Goal: Information Seeking & Learning: Check status

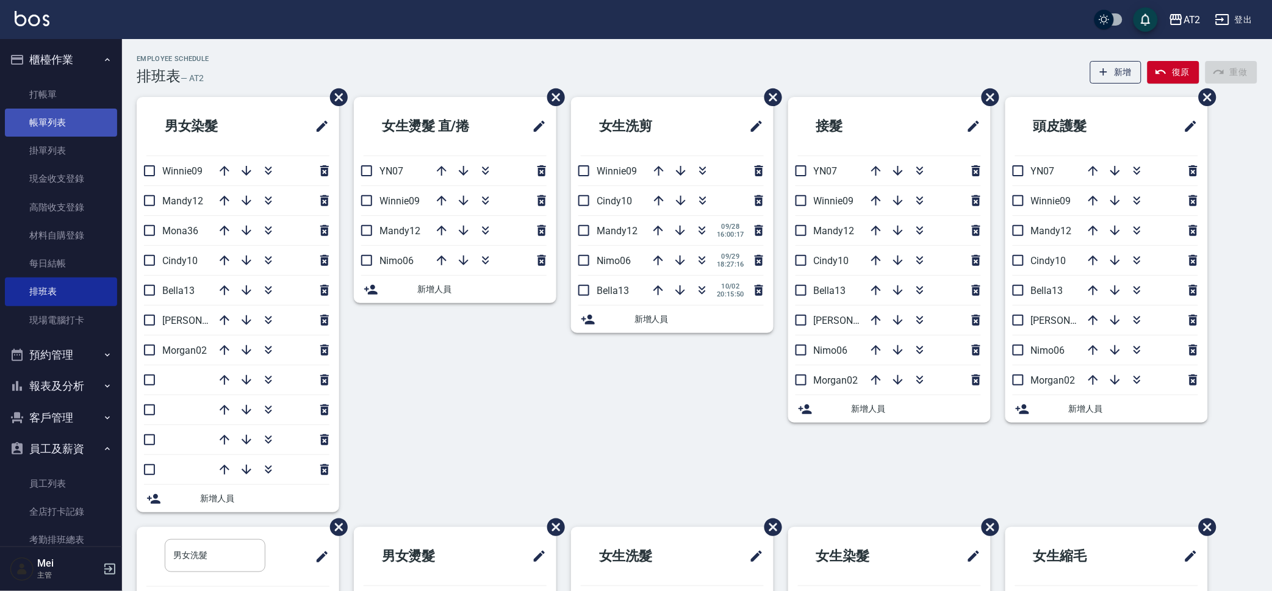
click at [68, 116] on link "帳單列表" at bounding box center [61, 123] width 112 height 28
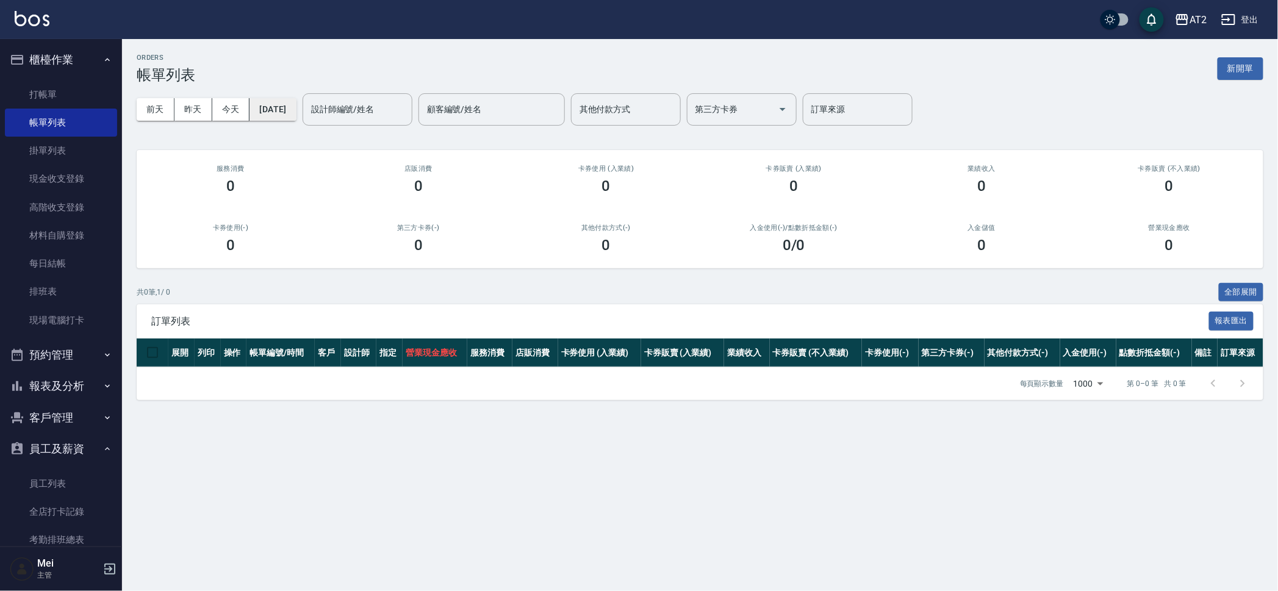
click at [296, 110] on button "[DATE]" at bounding box center [272, 109] width 46 height 23
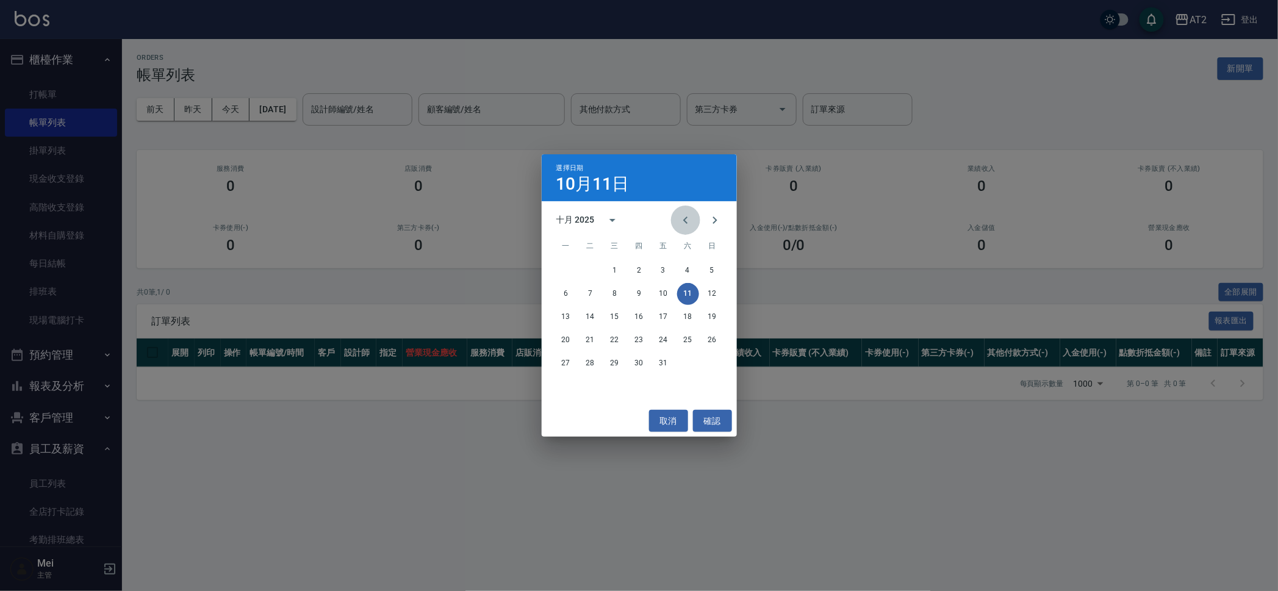
click at [686, 216] on icon "Previous month" at bounding box center [685, 220] width 15 height 15
click at [686, 215] on icon "Previous month" at bounding box center [685, 220] width 15 height 15
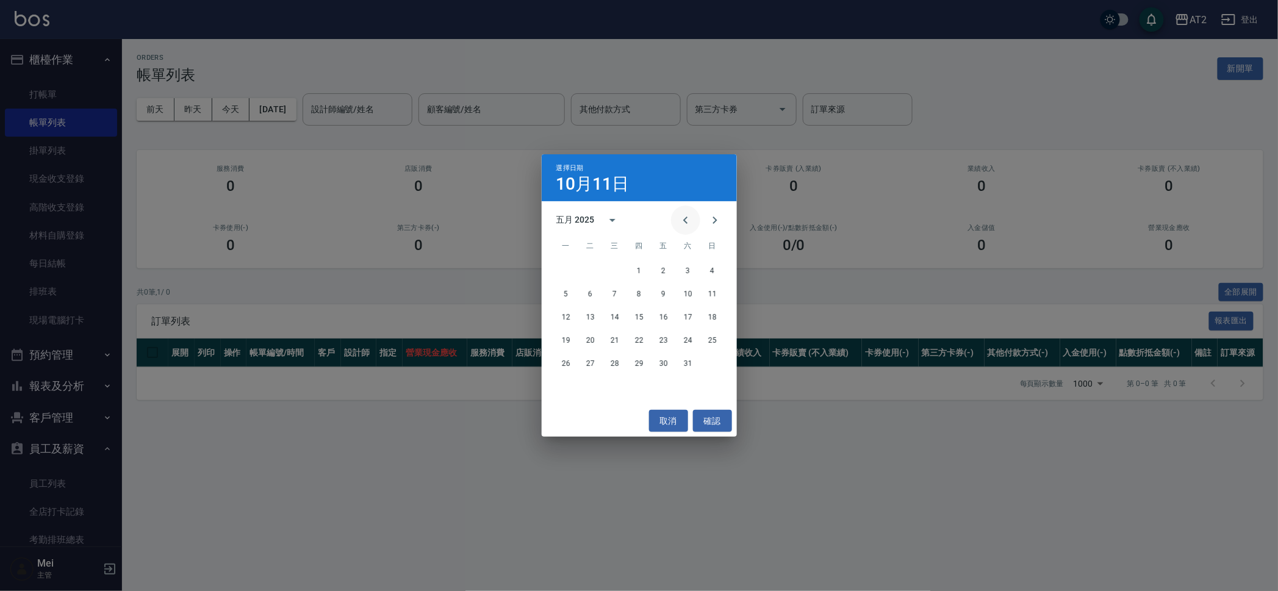
click at [684, 213] on icon "Previous month" at bounding box center [685, 220] width 15 height 15
click at [683, 213] on icon "Previous month" at bounding box center [685, 220] width 15 height 15
click at [679, 210] on button "Previous month" at bounding box center [685, 220] width 29 height 29
click at [684, 218] on icon "Previous month" at bounding box center [685, 220] width 15 height 15
click at [589, 336] on button "21" at bounding box center [590, 340] width 22 height 22
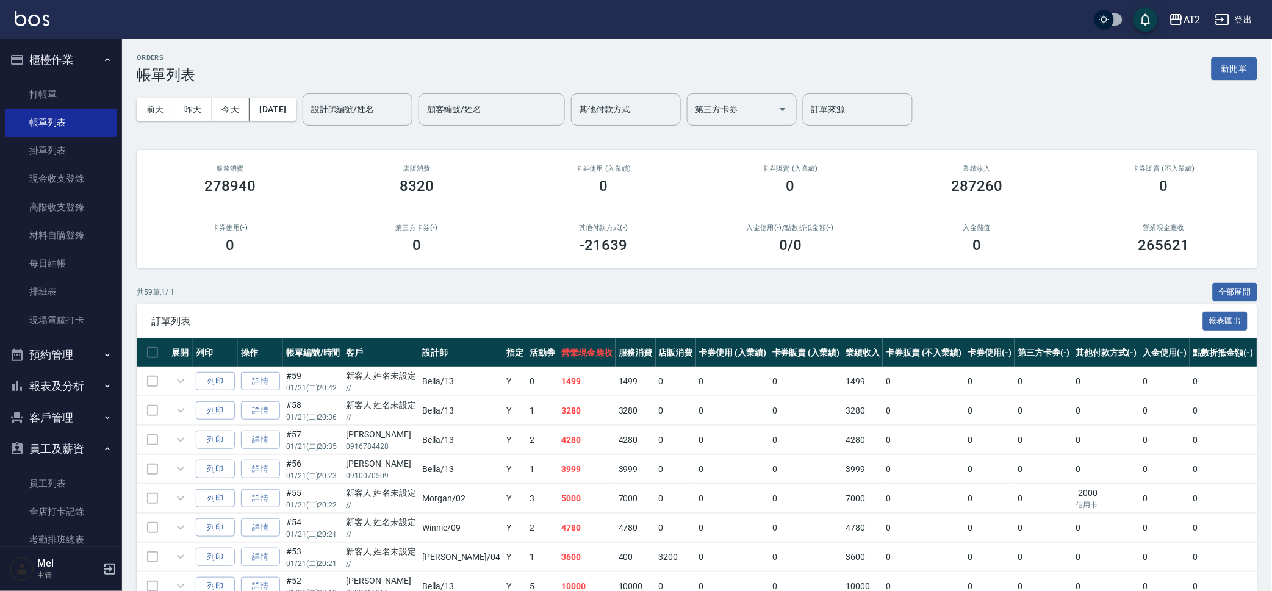
click at [360, 112] on div "設計師編號/姓名 設計師編號/姓名" at bounding box center [358, 109] width 110 height 32
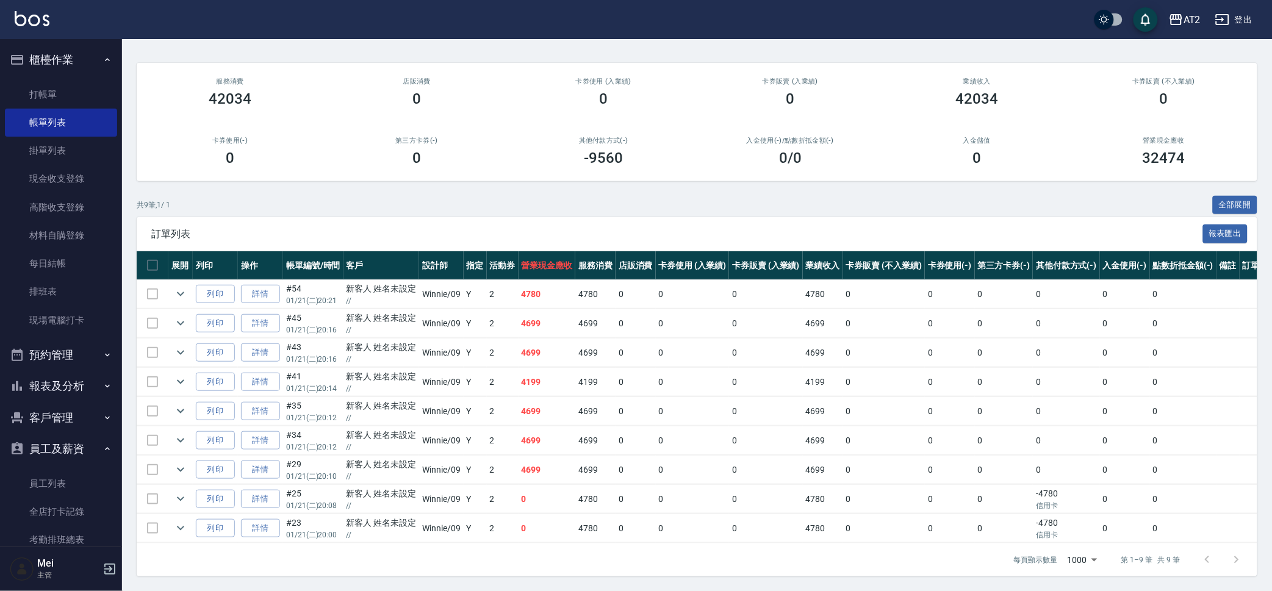
scroll to position [99, 0]
type input "Winnie-09"
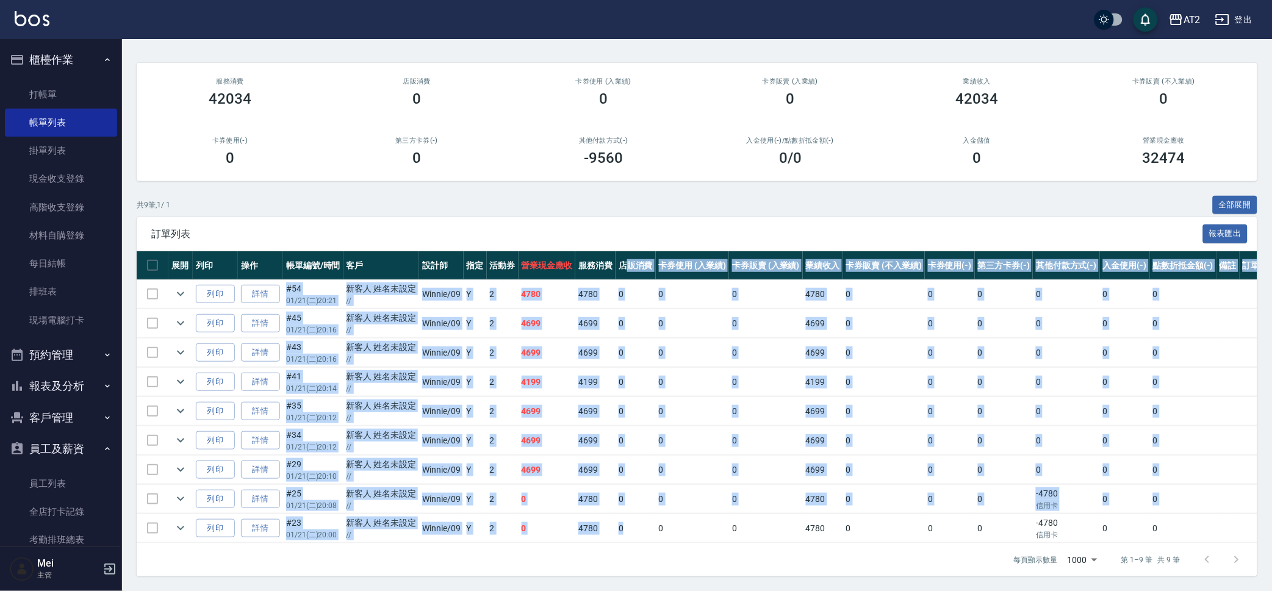
drag, startPoint x: 623, startPoint y: 321, endPoint x: 631, endPoint y: 520, distance: 198.4
click at [631, 520] on table "展開 列印 操作 帳單編號/時間 客戶 設計師 指定 活動券 營業現金應收 服務消費 店販消費 卡券使用 (入業績) 卡券販賣 (入業績) 業績收入 卡券販賣…" at bounding box center [708, 397] width 1143 height 292
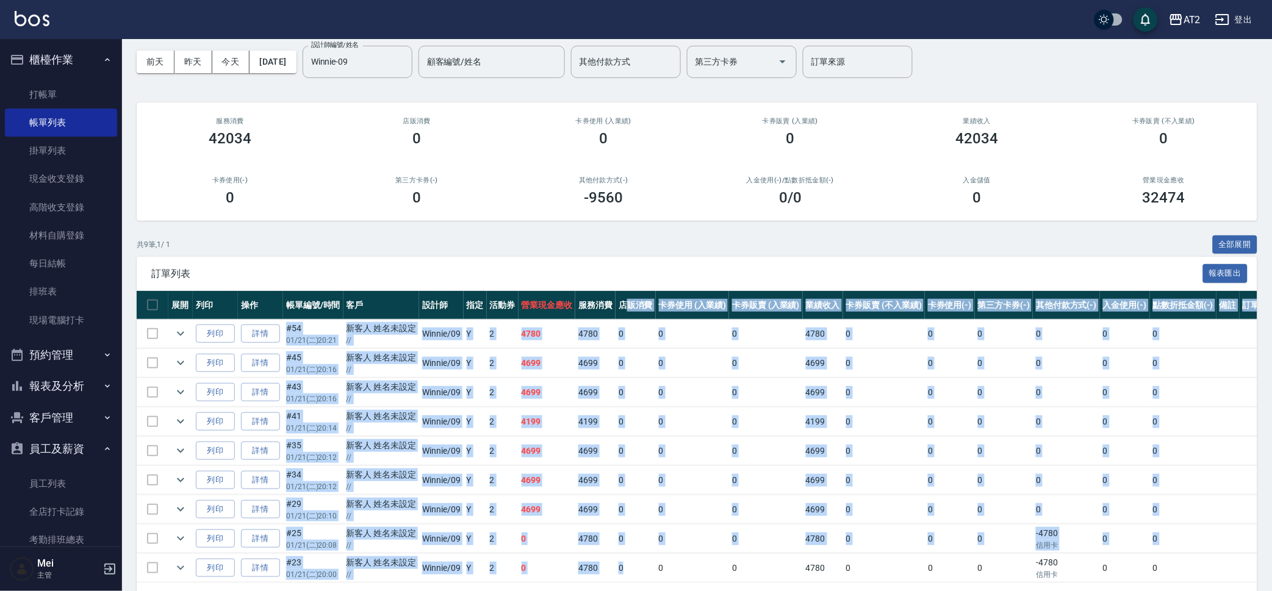
scroll to position [0, 0]
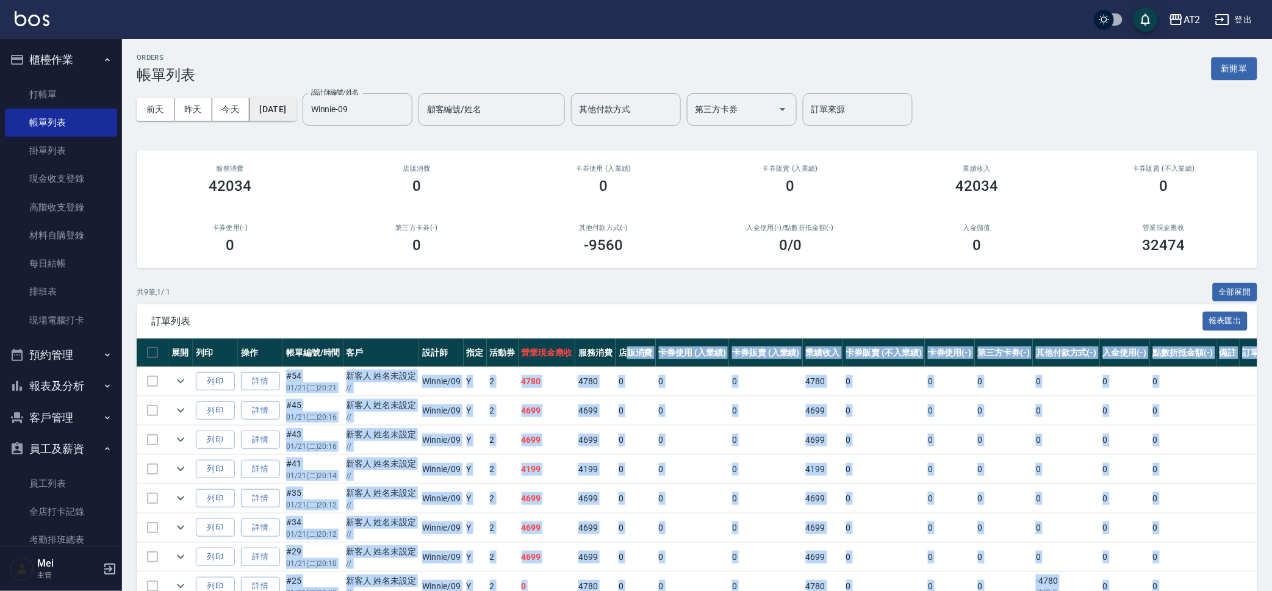
click at [296, 109] on button "[DATE]" at bounding box center [272, 109] width 46 height 23
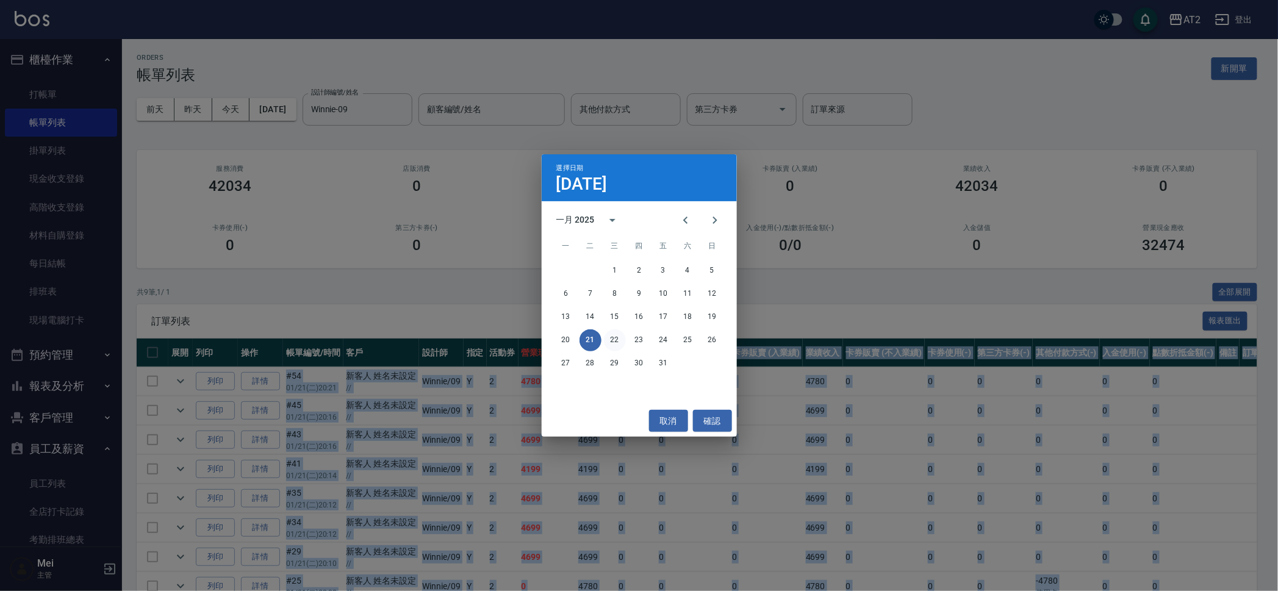
click at [610, 339] on button "22" at bounding box center [615, 340] width 22 height 22
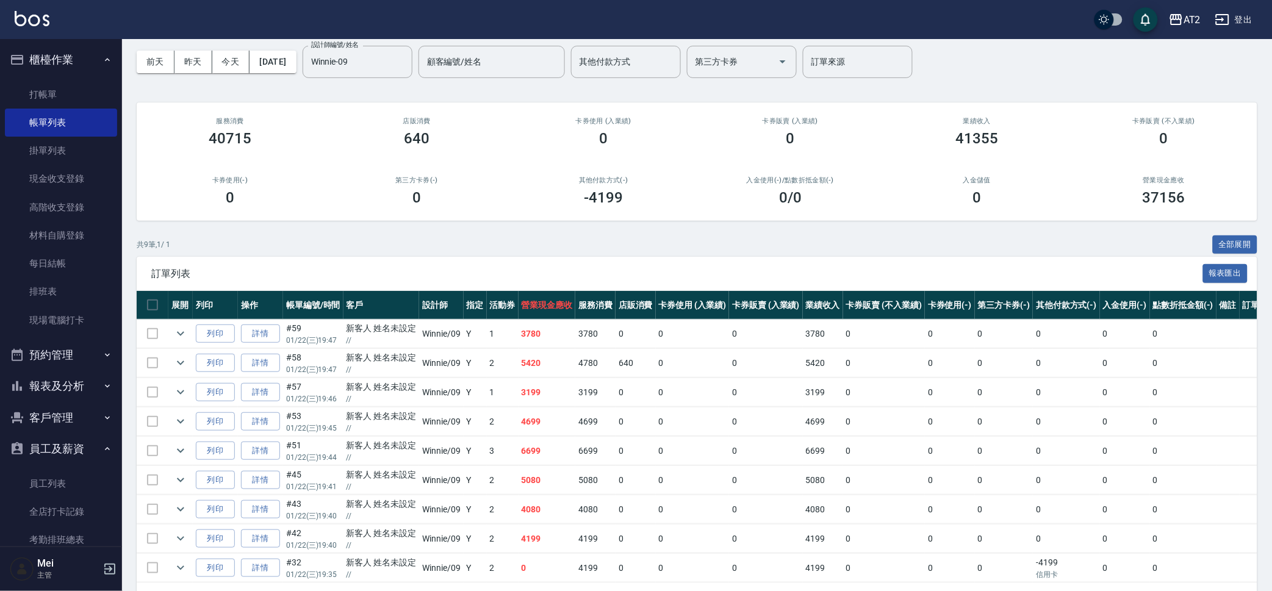
scroll to position [99, 0]
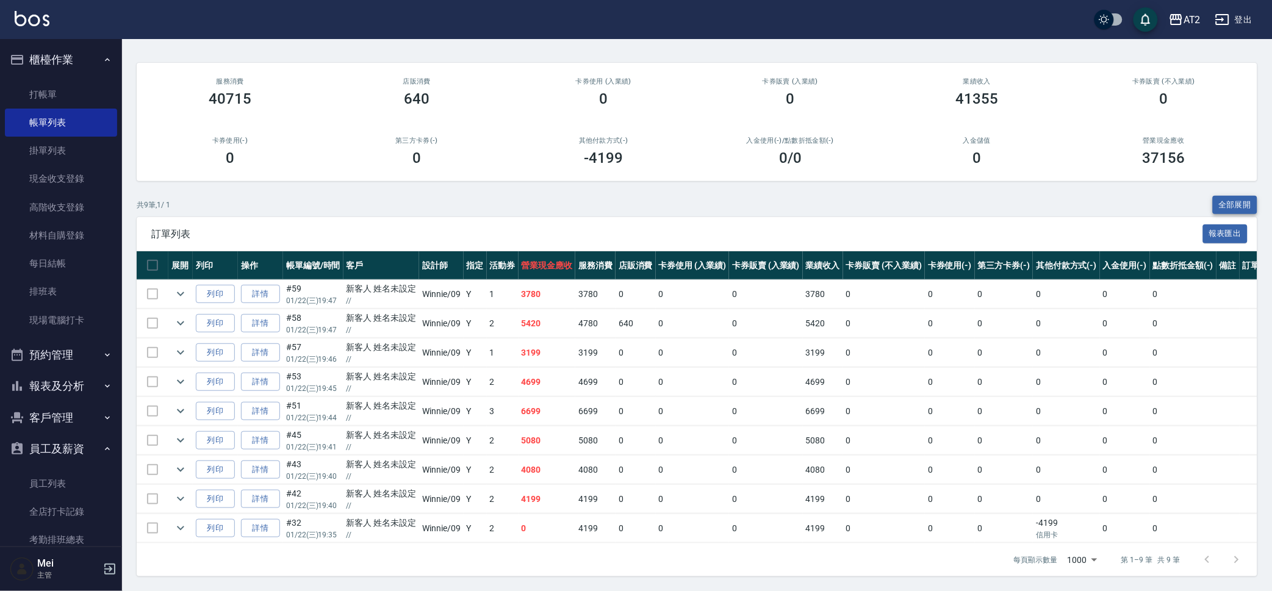
click at [1230, 196] on button "全部展開" at bounding box center [1235, 205] width 45 height 19
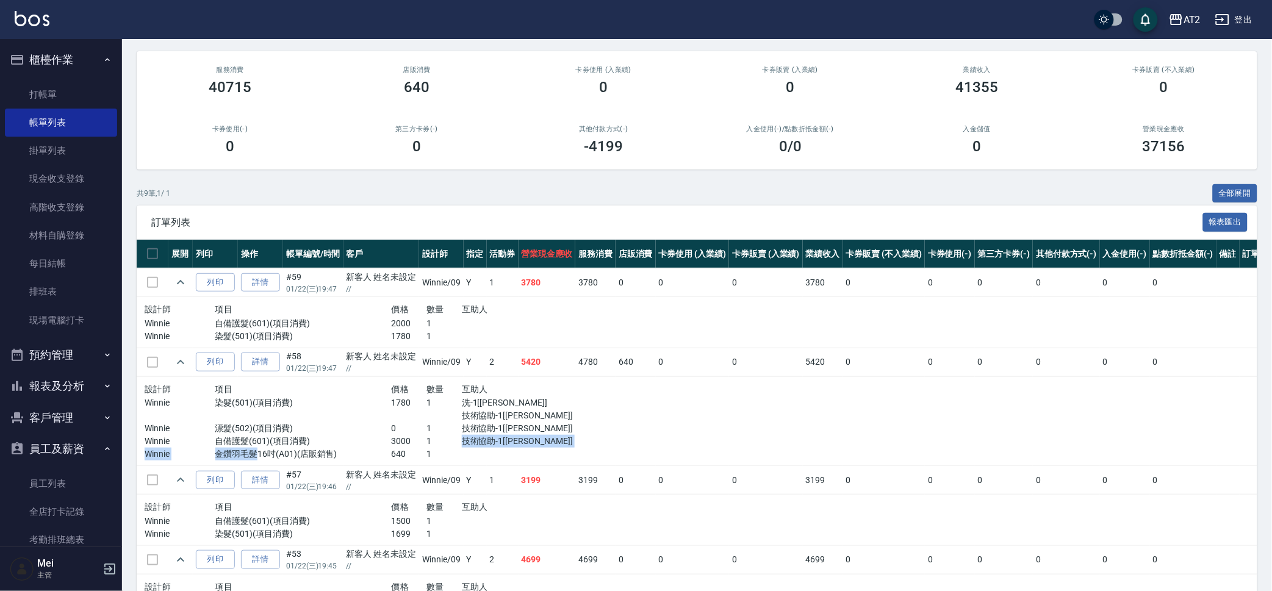
drag, startPoint x: 254, startPoint y: 457, endPoint x: 453, endPoint y: 446, distance: 199.8
click at [453, 446] on div "設計師 項目 價格 數量 互助人 Winnie 染髮(501)(項目消費) 1780 1 洗-1[小江] 技術協助-1[小江] Winnie 漂髮(502)(…" at bounding box center [356, 421] width 423 height 79
click at [453, 446] on p "1" at bounding box center [443, 441] width 35 height 13
drag, startPoint x: 257, startPoint y: 452, endPoint x: 443, endPoint y: 444, distance: 186.2
click at [443, 444] on div "設計師 項目 價格 數量 互助人 Winnie 染髮(501)(項目消費) 1780 1 洗-1[小江] 技術協助-1[小江] Winnie 漂髮(502)(…" at bounding box center [356, 421] width 423 height 79
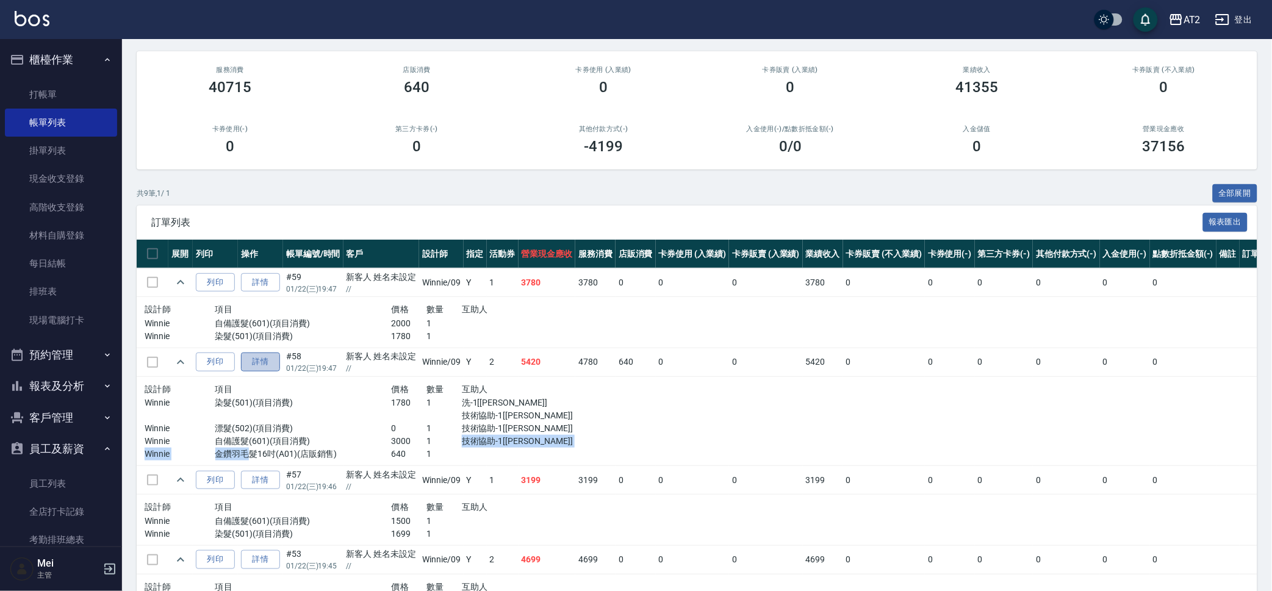
click at [271, 361] on link "詳情" at bounding box center [260, 362] width 39 height 19
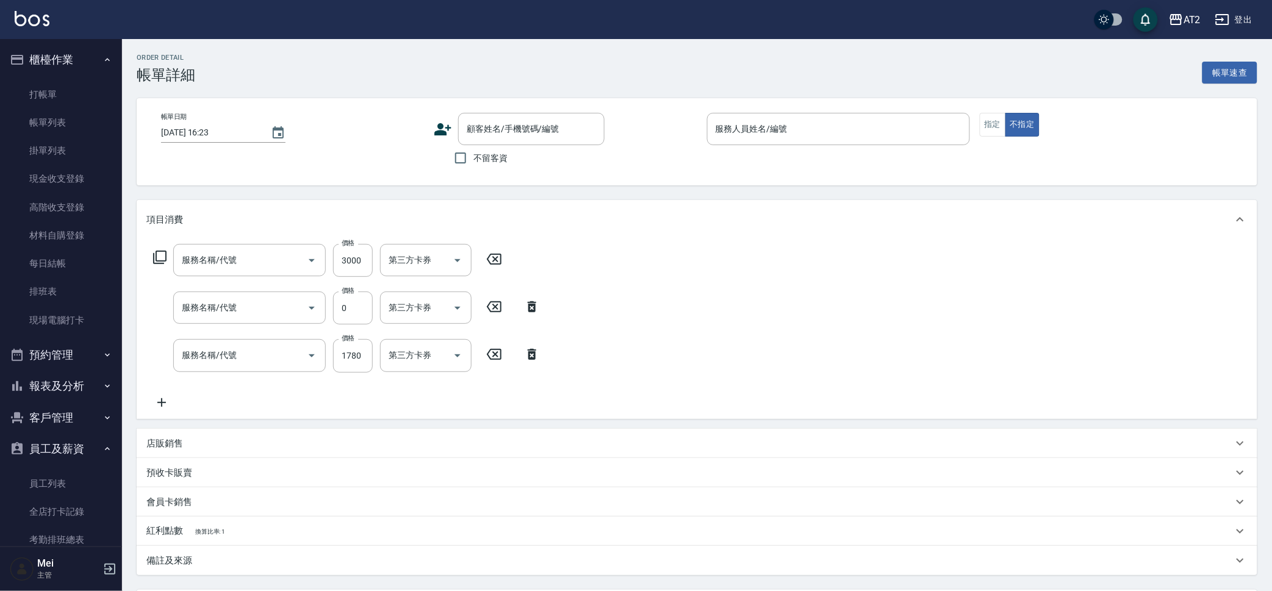
type input "[DATE] 19:47"
type input "Winnie-09"
type input "540"
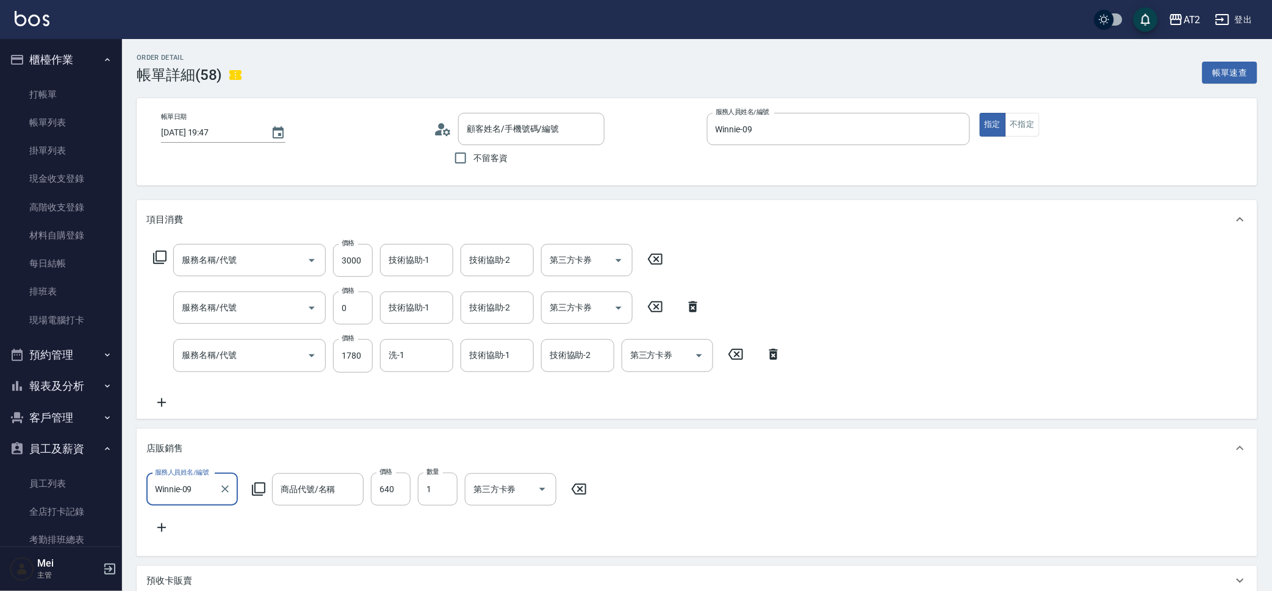
type input "自備護髮(601)"
type input "漂髮(502)"
type input "染髮(501)"
type input "新客人 姓名未設定////null"
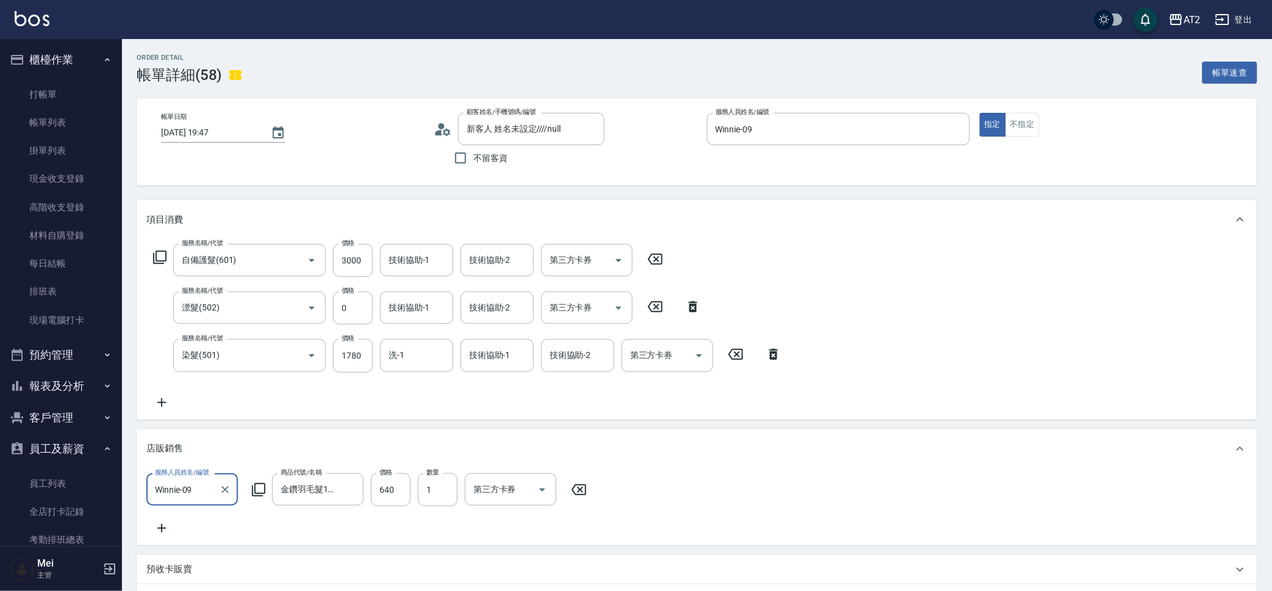
type input "金鑽羽毛髮16吋"
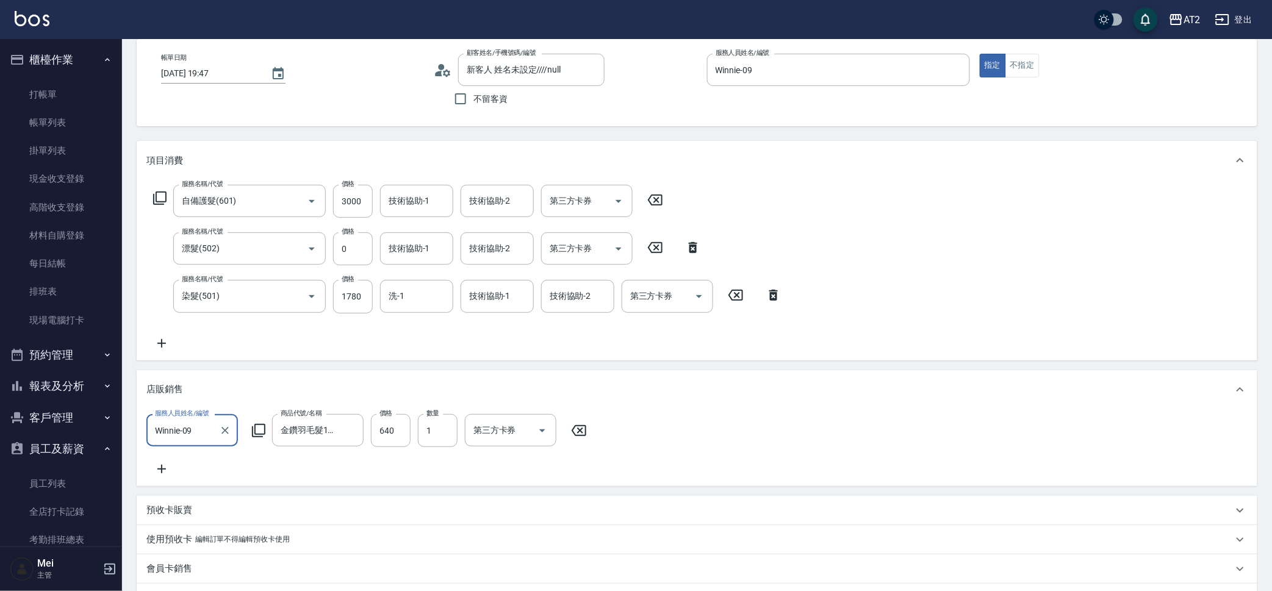
scroll to position [76, 0]
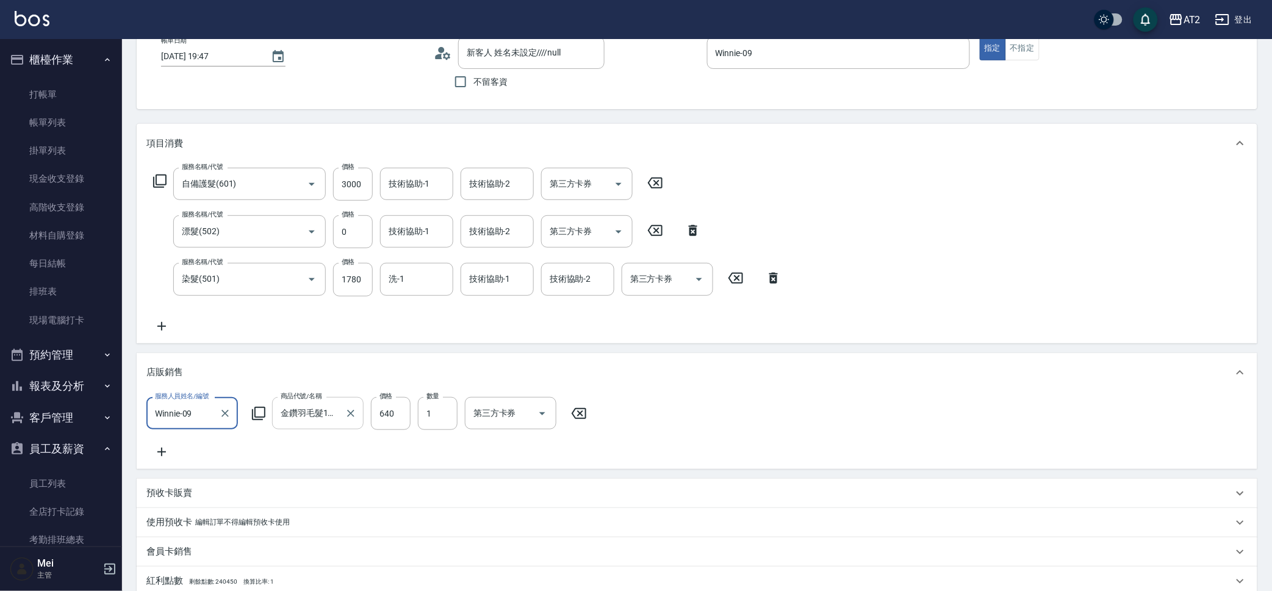
click at [296, 421] on input "金鑽羽毛髮16吋" at bounding box center [309, 413] width 62 height 21
click at [398, 317] on div "服務名稱/代號 自備護髮(601) 服務名稱/代號 價格 3000 價格 技術協助-1 技術協助-1 技術協助-2 技術協助-2 第三方卡券 第三方卡券 服務…" at bounding box center [467, 250] width 642 height 165
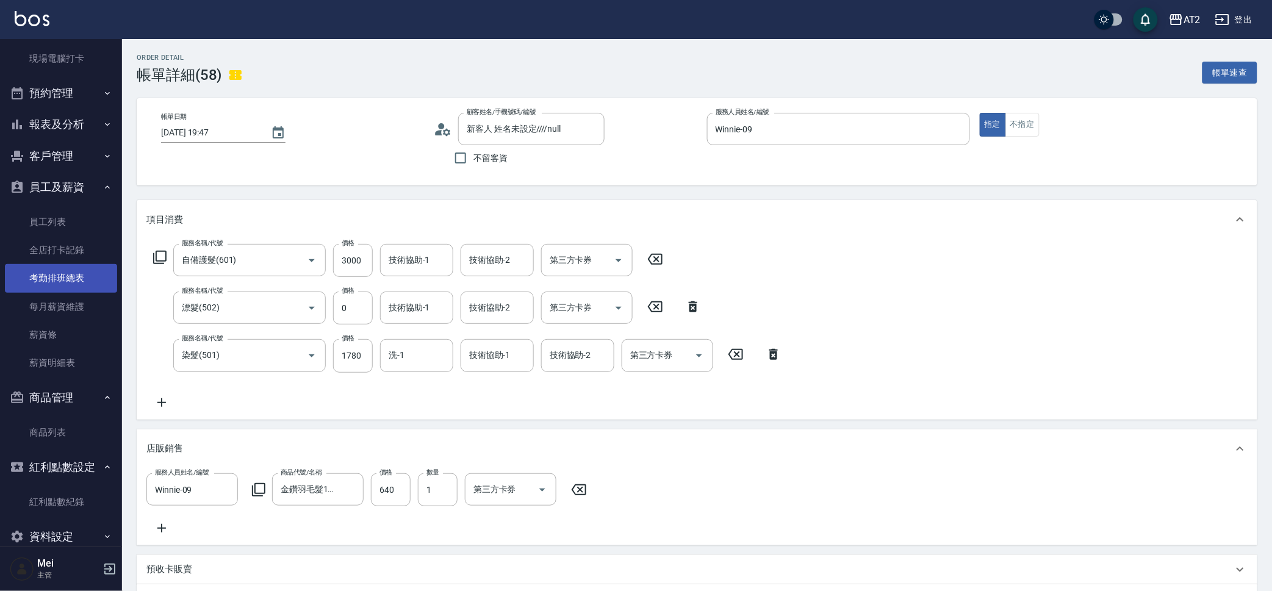
scroll to position [281, 0]
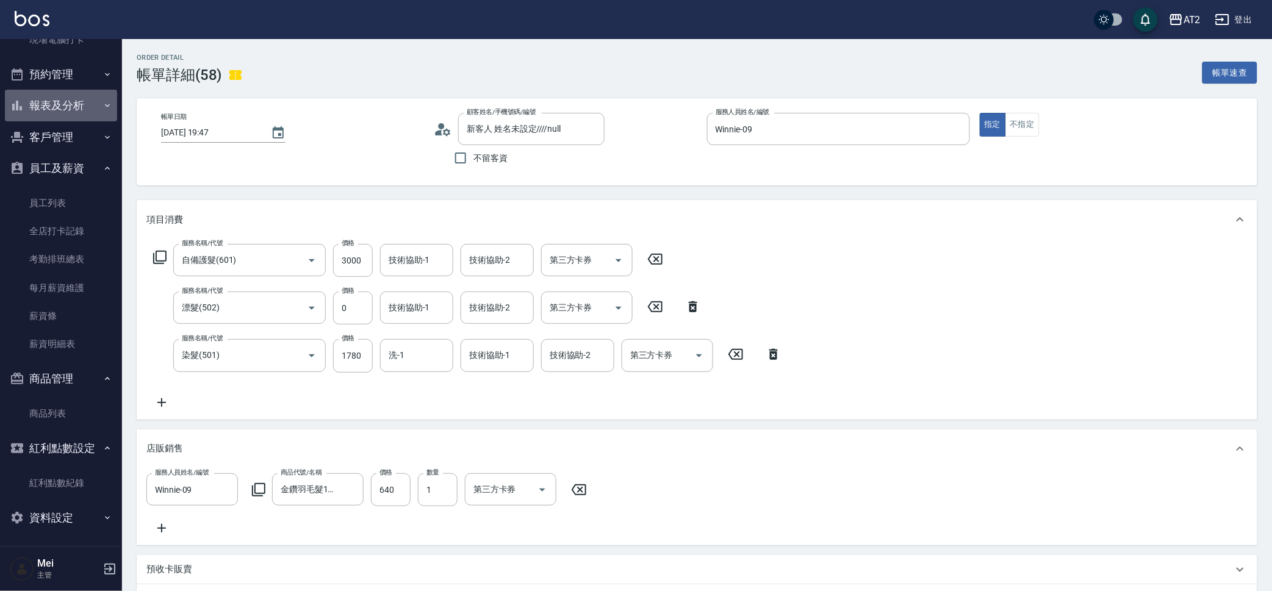
click at [73, 98] on button "報表及分析" at bounding box center [61, 106] width 112 height 32
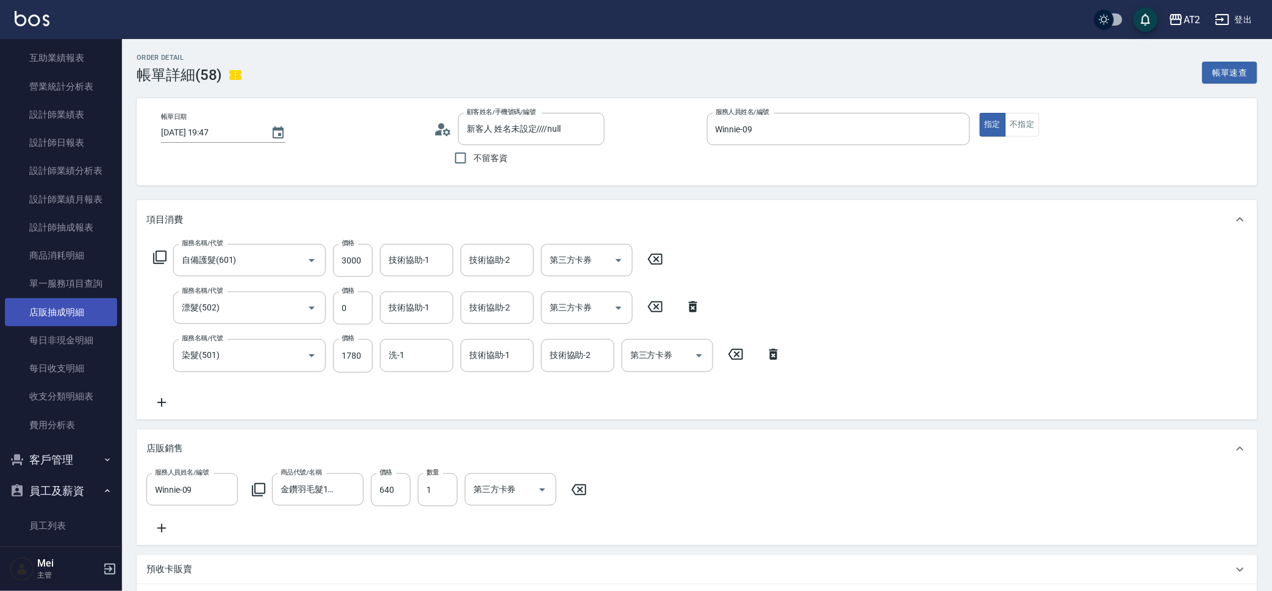
scroll to position [586, 0]
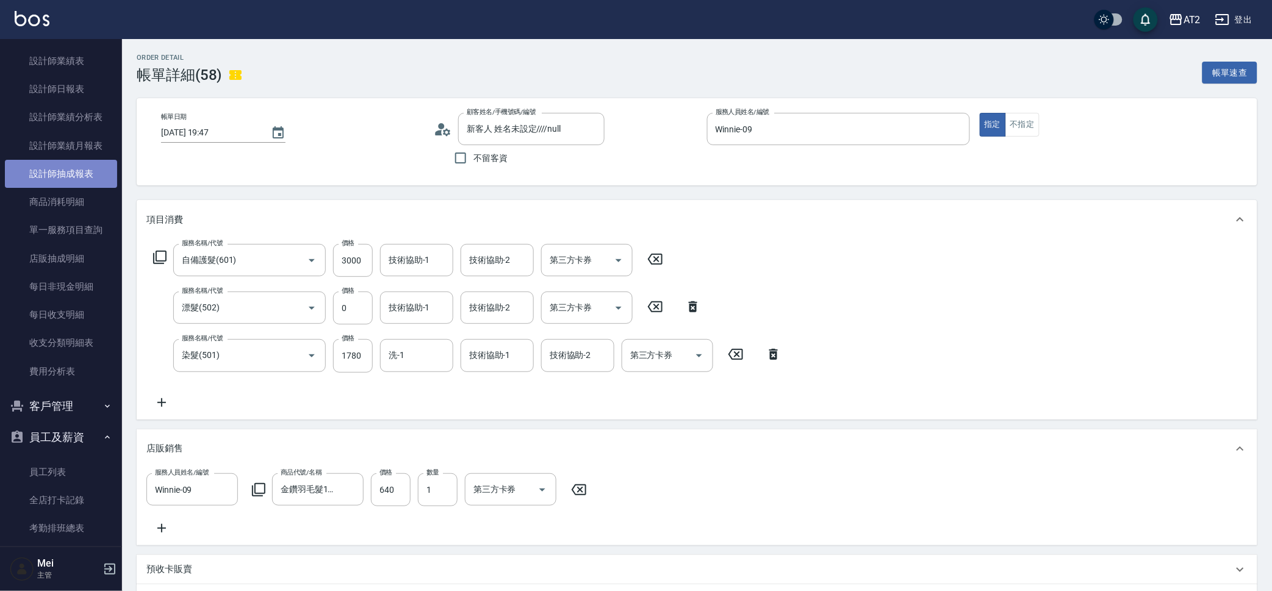
click at [79, 185] on link "設計師抽成報表" at bounding box center [61, 174] width 112 height 28
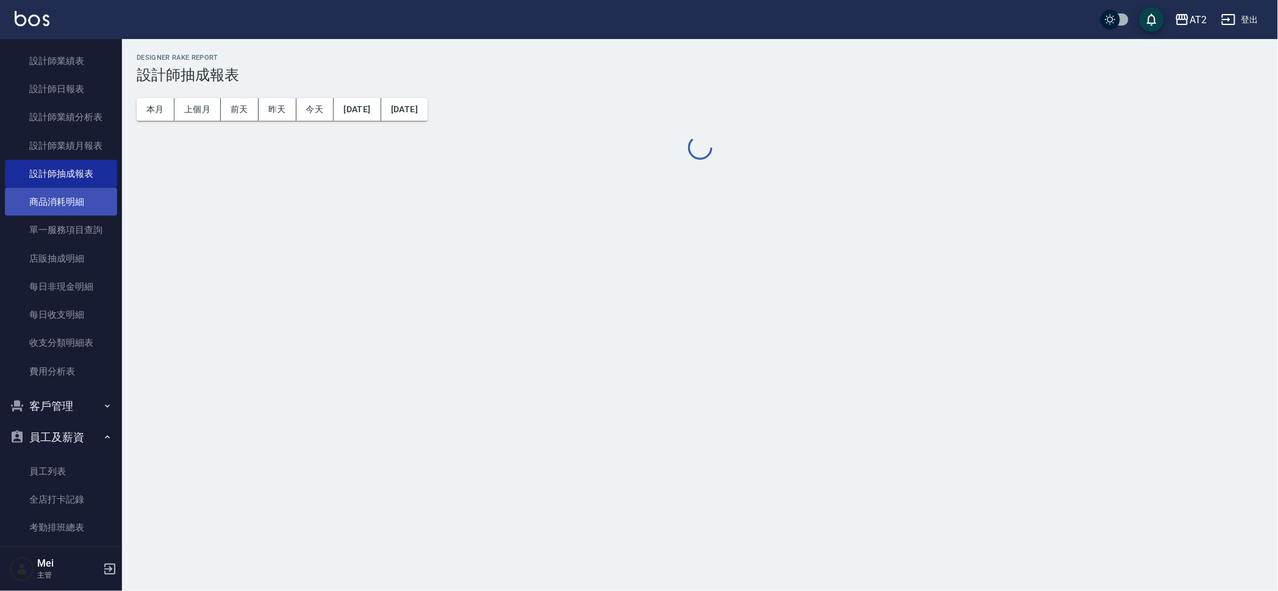
click at [68, 205] on link "商品消耗明細" at bounding box center [61, 202] width 112 height 28
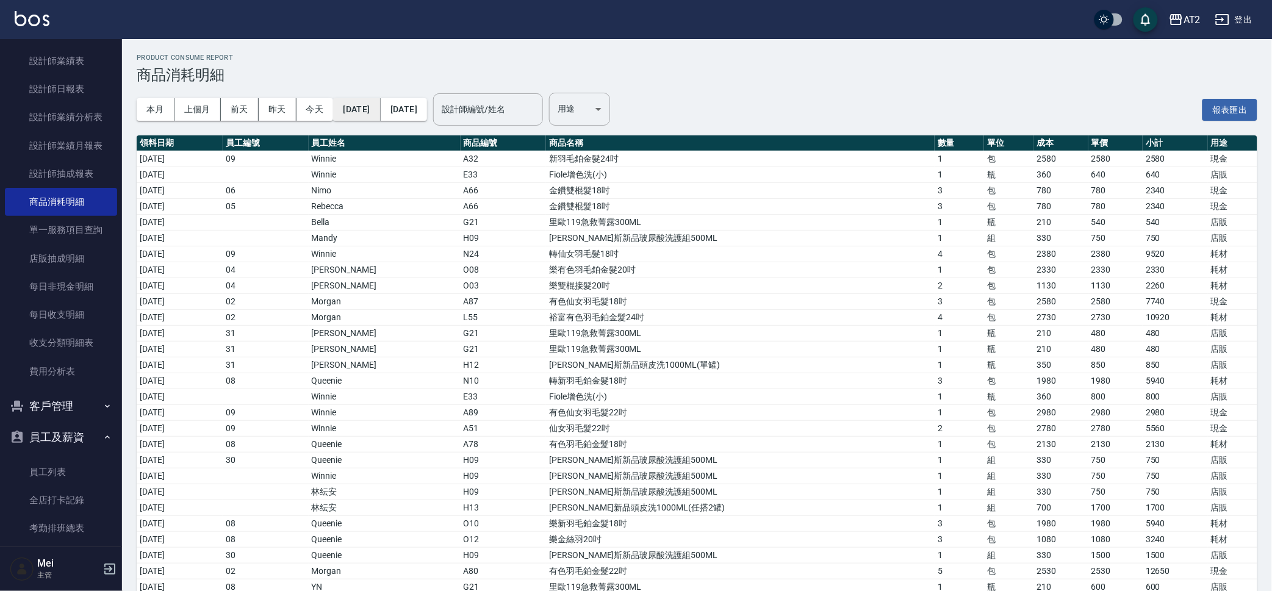
click at [379, 116] on button "[DATE]" at bounding box center [356, 109] width 47 height 23
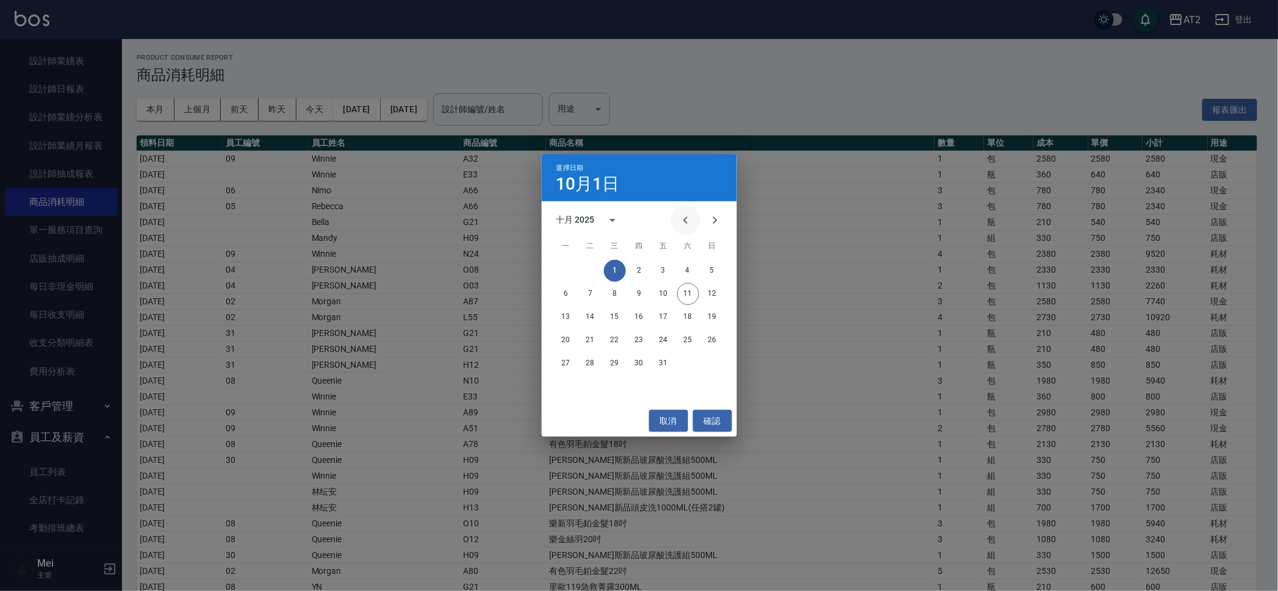
click at [684, 219] on icon "Previous month" at bounding box center [685, 220] width 4 height 7
click at [685, 219] on icon "Previous month" at bounding box center [685, 220] width 4 height 7
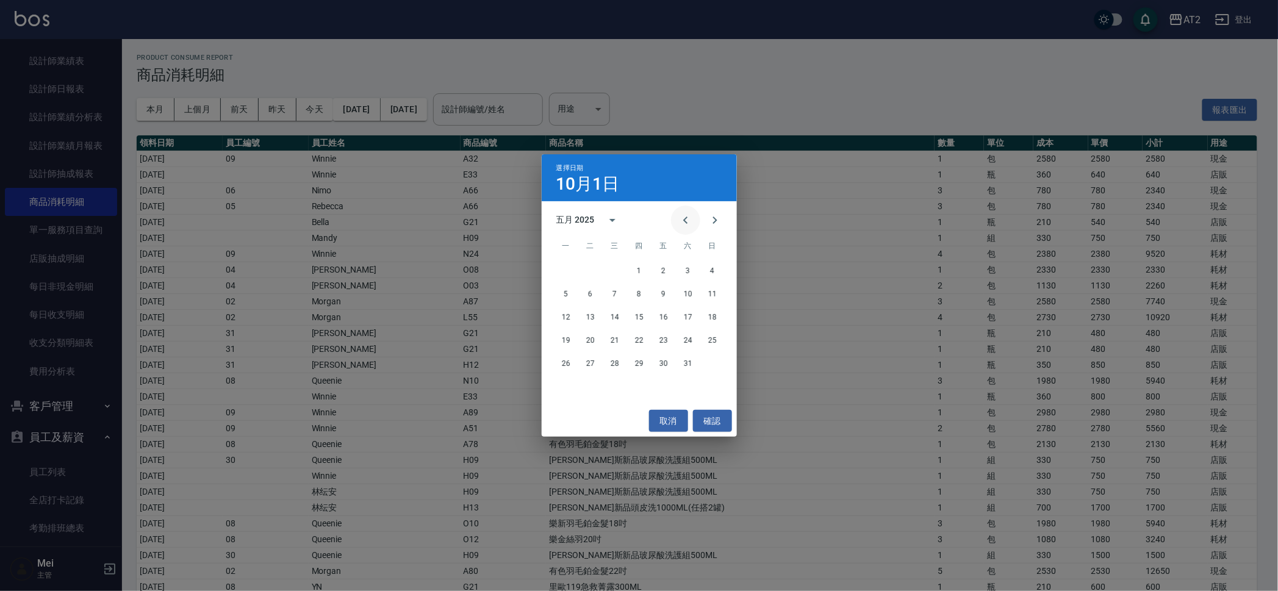
click at [685, 219] on icon "Previous month" at bounding box center [685, 220] width 4 height 7
click at [685, 220] on icon "Previous month" at bounding box center [685, 220] width 15 height 15
click at [587, 337] on button "21" at bounding box center [590, 340] width 22 height 22
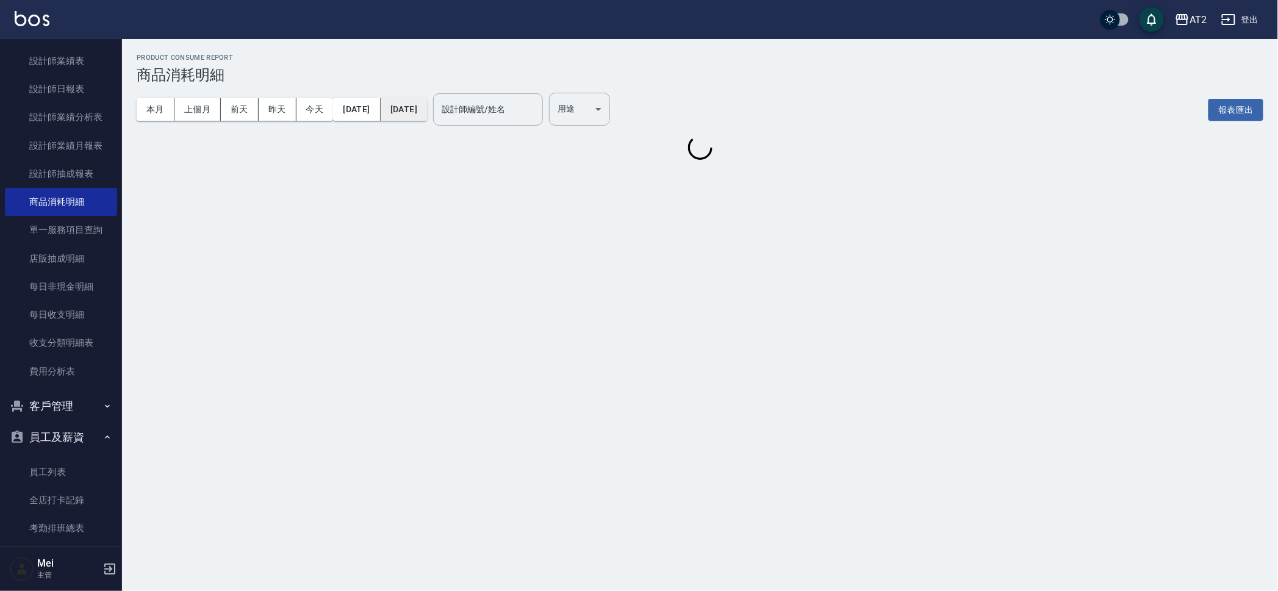
click at [427, 115] on button "[DATE]" at bounding box center [404, 109] width 46 height 23
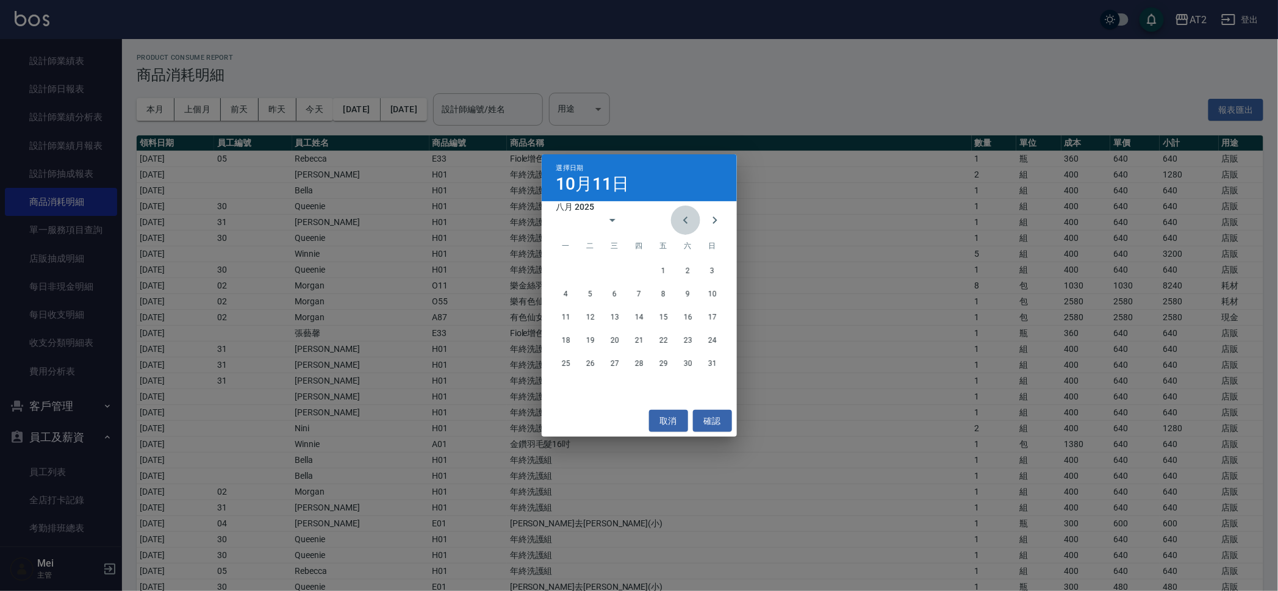
click at [679, 217] on icon "Previous month" at bounding box center [685, 220] width 15 height 15
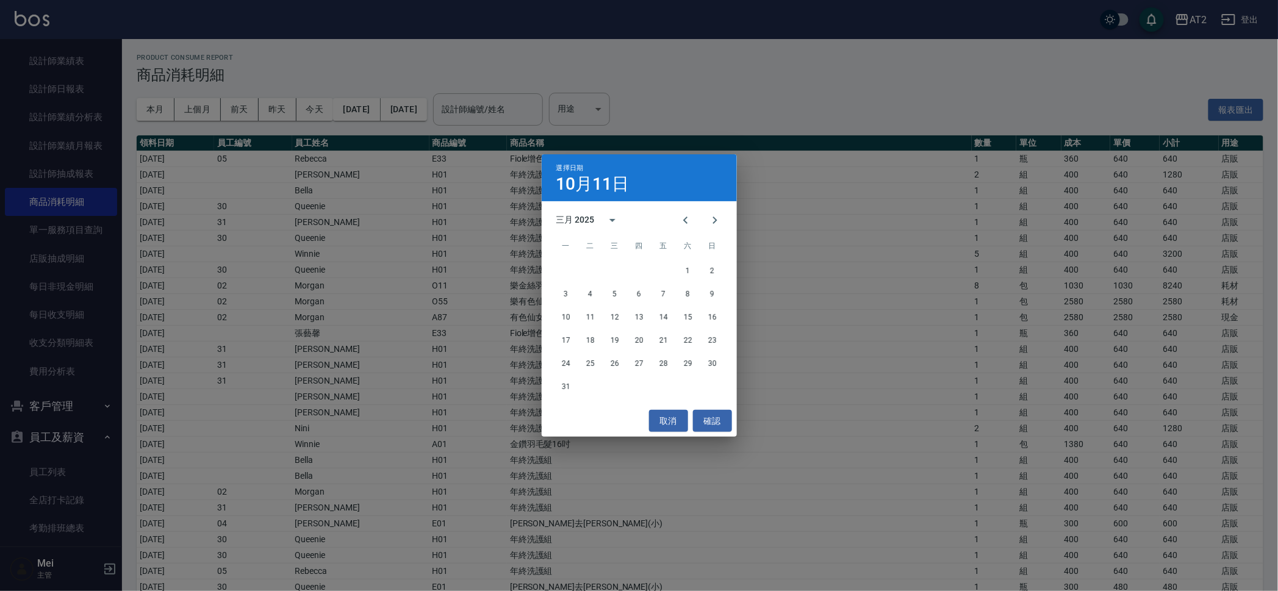
click at [679, 217] on icon "Previous month" at bounding box center [685, 220] width 15 height 15
drag, startPoint x: 460, startPoint y: 115, endPoint x: 681, endPoint y: 217, distance: 243.4
click at [681, 217] on icon "Previous month" at bounding box center [685, 220] width 15 height 15
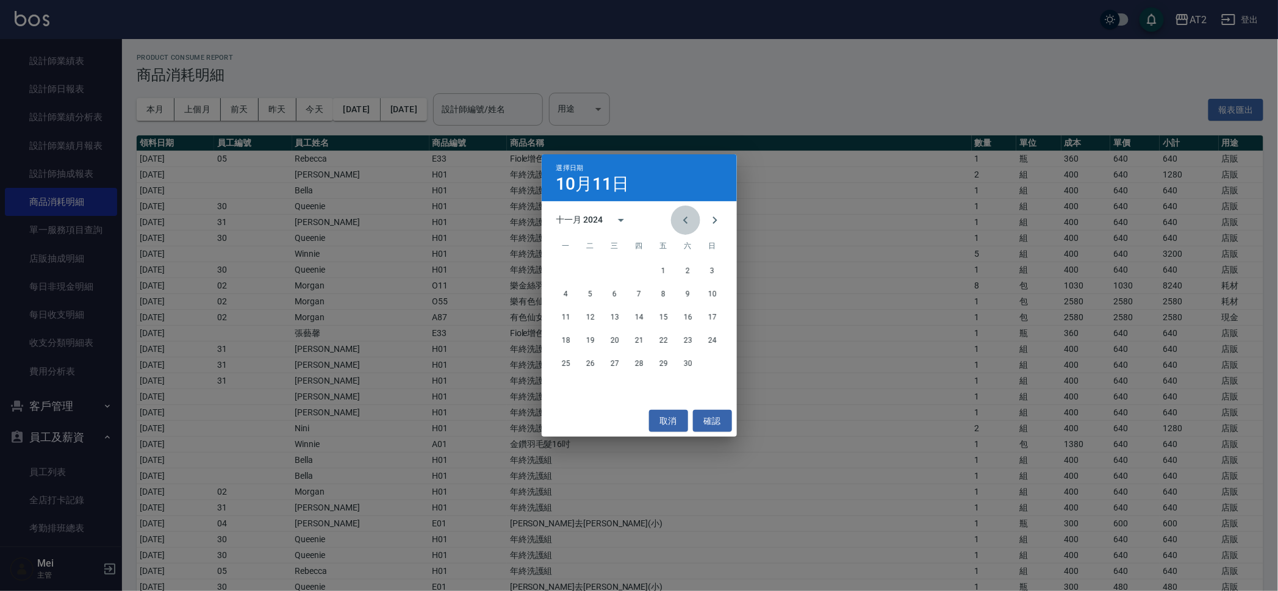
click at [681, 217] on icon "Previous month" at bounding box center [685, 220] width 15 height 15
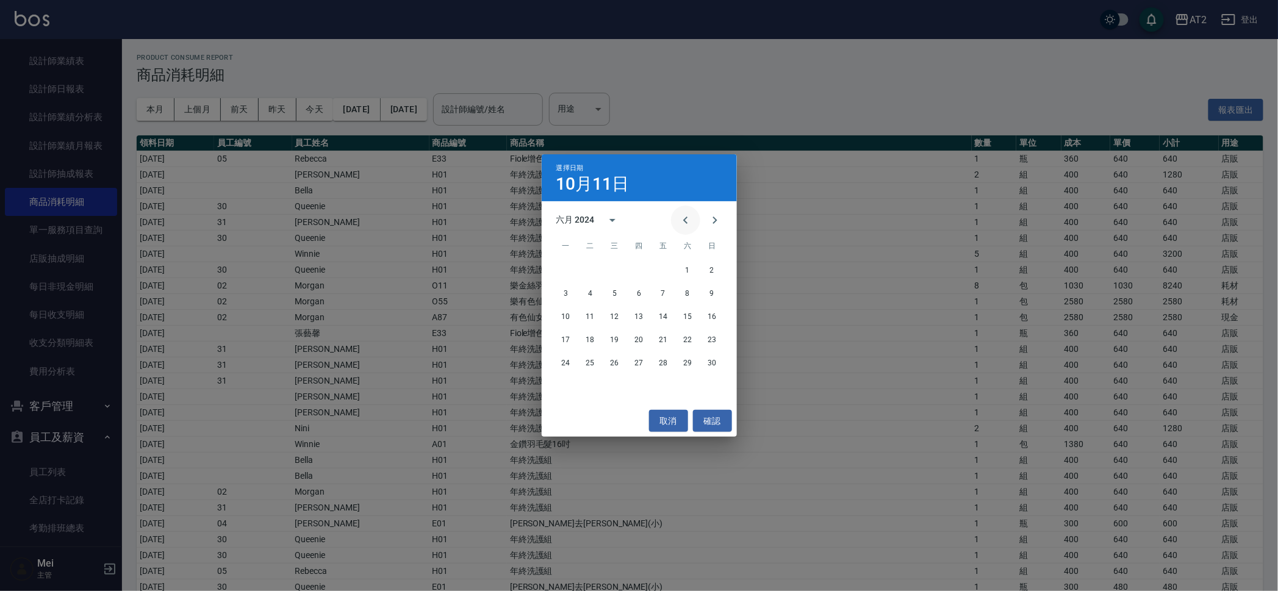
click at [681, 217] on icon "Previous month" at bounding box center [685, 220] width 15 height 15
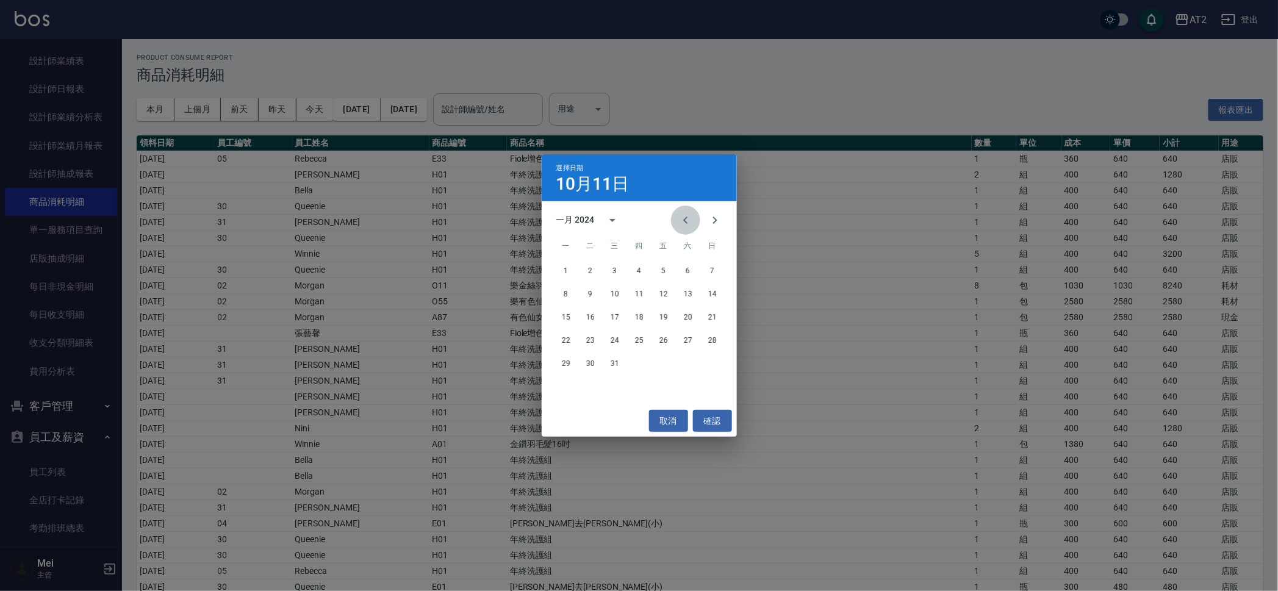
click at [681, 217] on icon "Previous month" at bounding box center [685, 220] width 15 height 15
click at [718, 221] on icon "Next month" at bounding box center [715, 220] width 15 height 15
click at [611, 366] on button "31" at bounding box center [615, 364] width 22 height 22
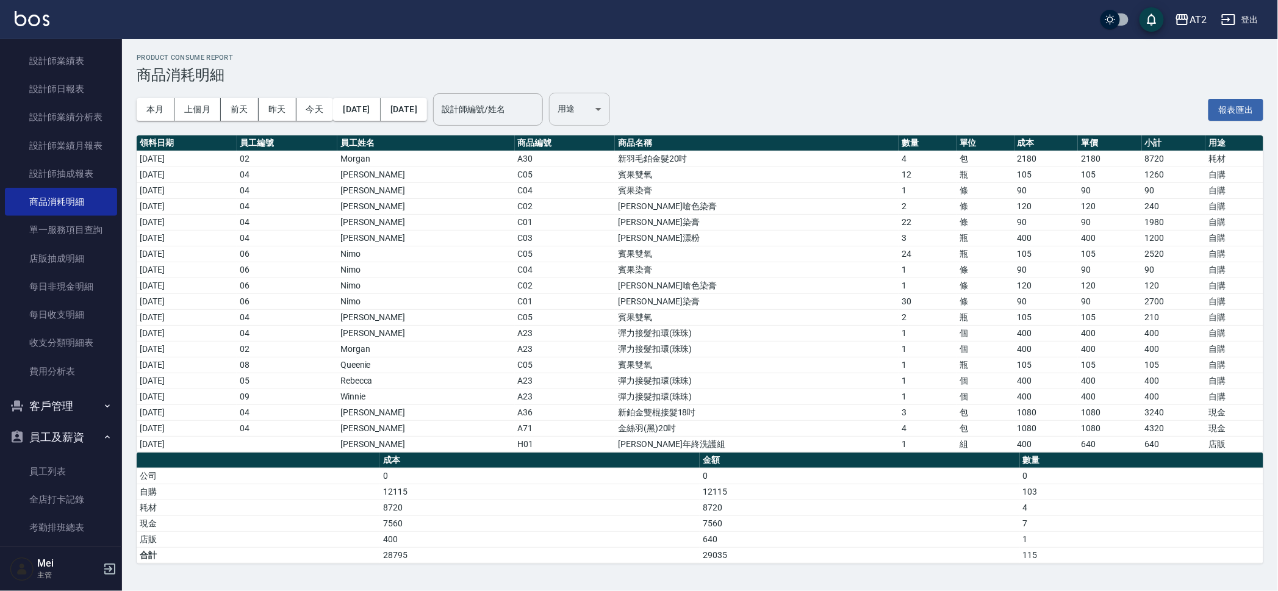
click at [609, 93] on body "AT2 登出 櫃檯作業 打帳單 帳單列表 掛單列表 現金收支登錄 高階收支登錄 材料自購登錄 每日結帳 排班表 現場電腦打卡 預約管理 預約管理 單日預約紀錄…" at bounding box center [639, 295] width 1278 height 591
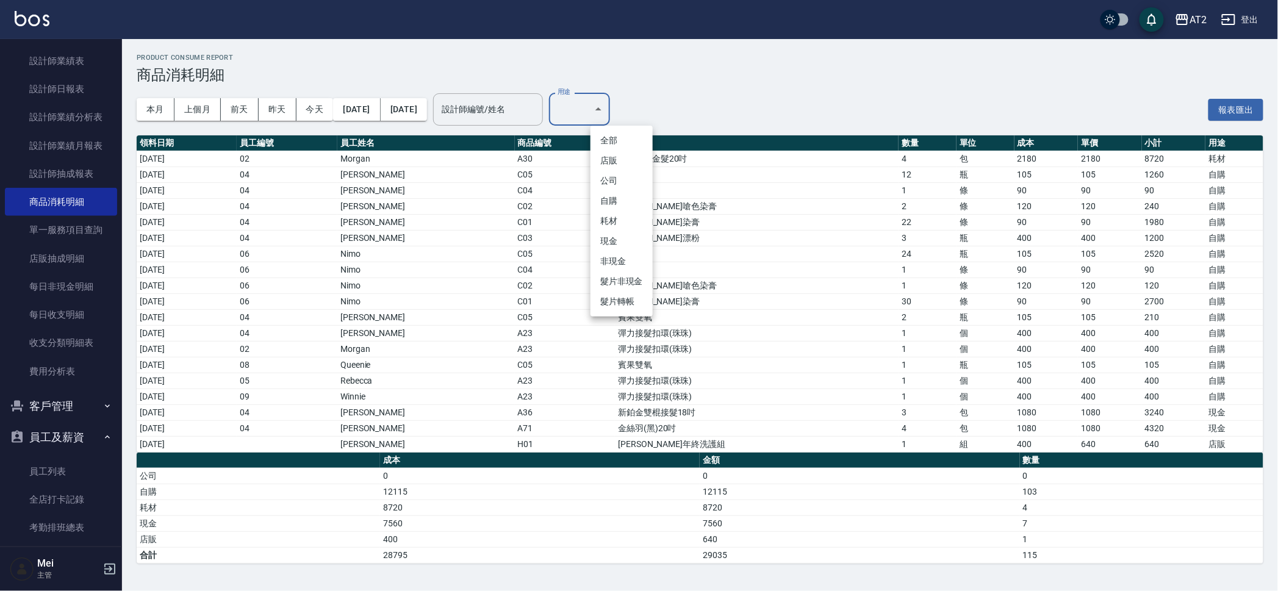
click at [612, 155] on li "店販" at bounding box center [621, 161] width 62 height 20
type input "店販"
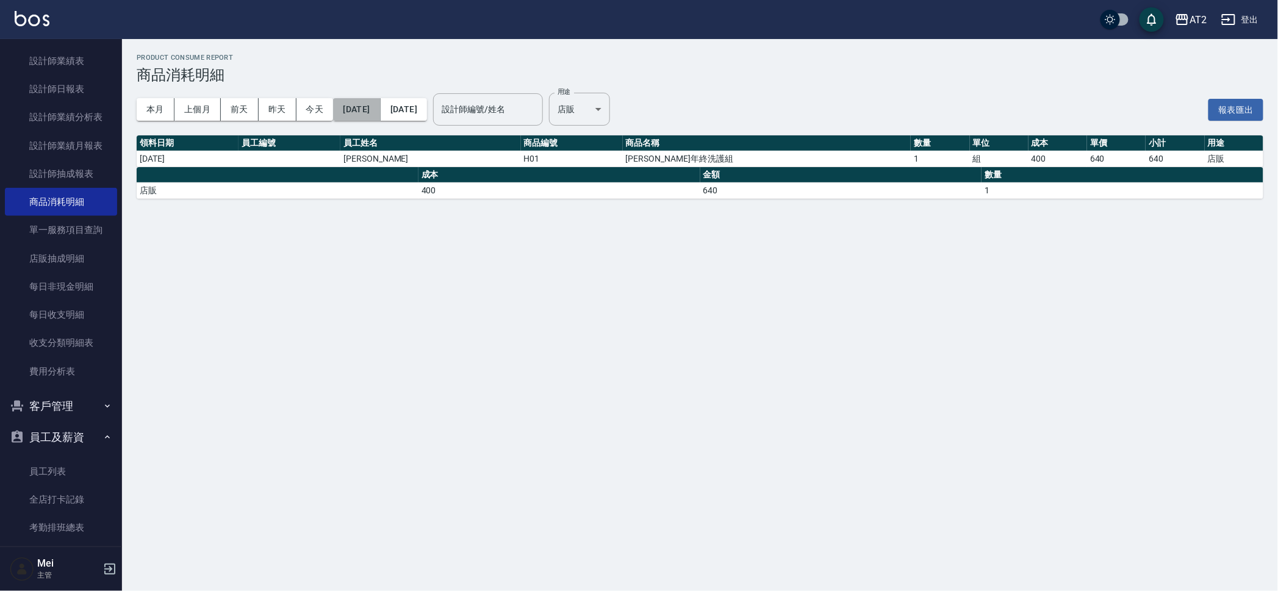
click at [364, 107] on button "[DATE]" at bounding box center [356, 109] width 47 height 23
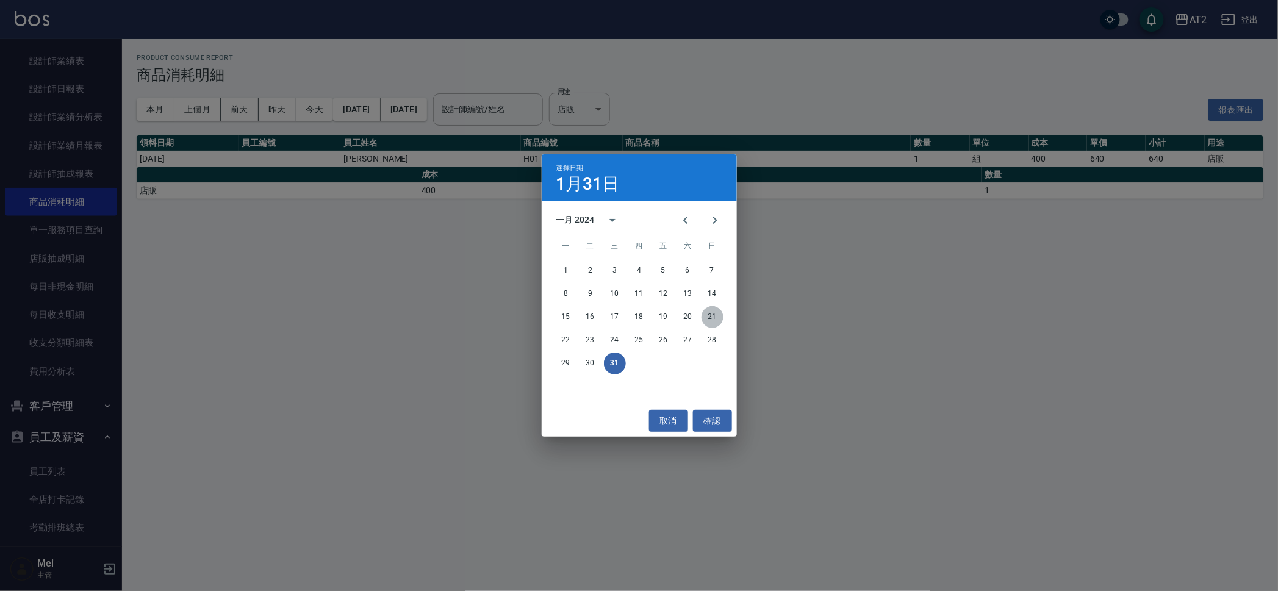
click at [709, 310] on button "21" at bounding box center [712, 317] width 22 height 22
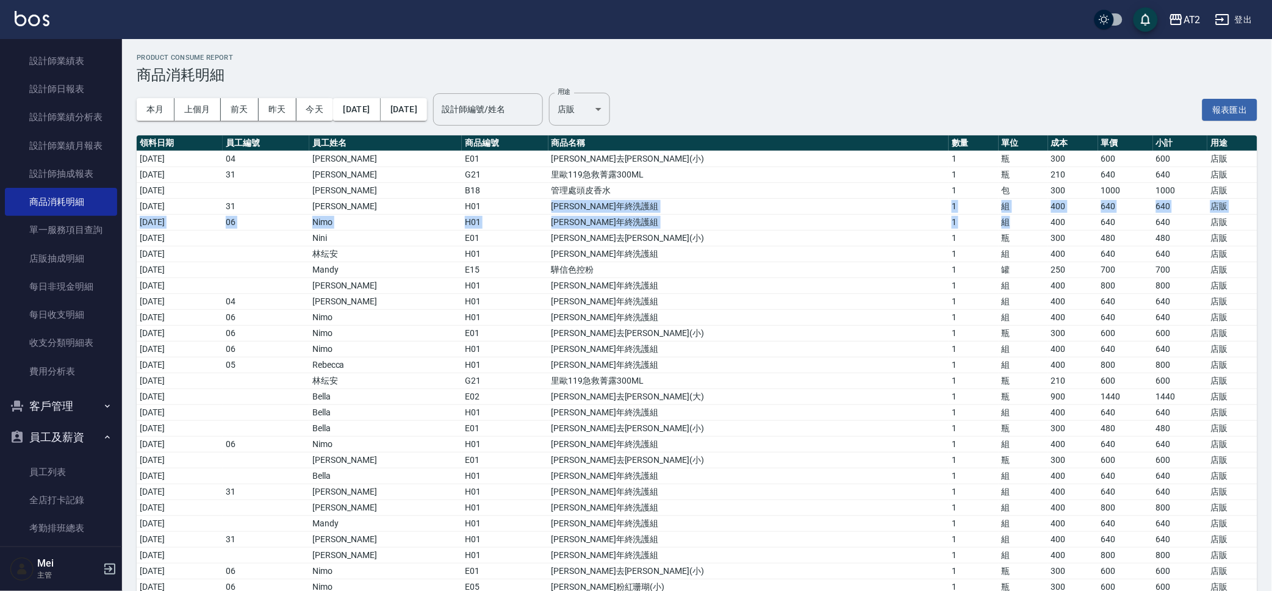
drag, startPoint x: 568, startPoint y: 209, endPoint x: 975, endPoint y: 226, distance: 407.2
click at [998, 226] on td "組" at bounding box center [1022, 222] width 49 height 16
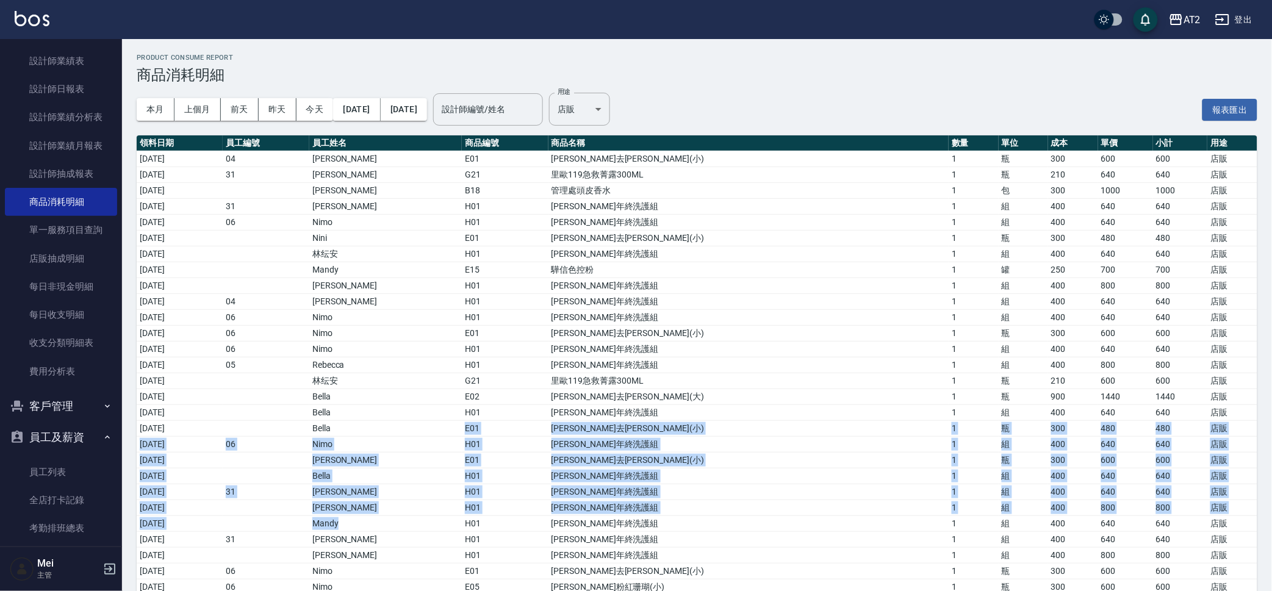
drag, startPoint x: 388, startPoint y: 424, endPoint x: 400, endPoint y: 516, distance: 92.9
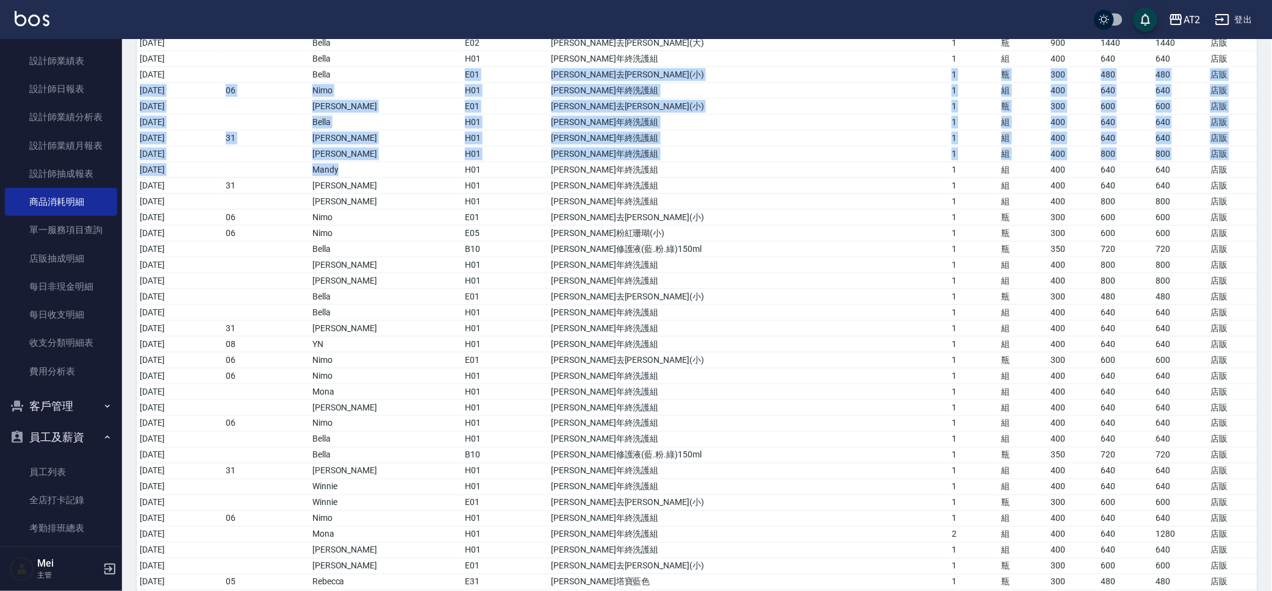
scroll to position [381, 0]
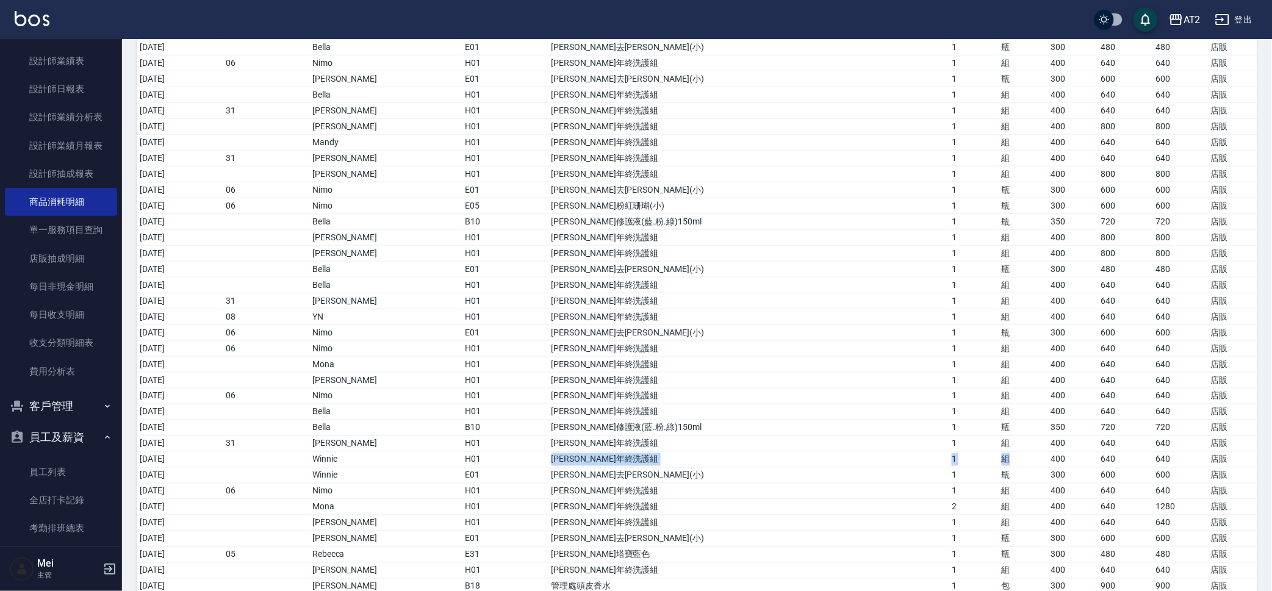
drag, startPoint x: 570, startPoint y: 455, endPoint x: 1003, endPoint y: 460, distance: 433.7
click at [1003, 460] on tr "[DATE] Winnie H01 沐宥年終洗護組 1 組 400 640 640 店販" at bounding box center [697, 459] width 1120 height 16
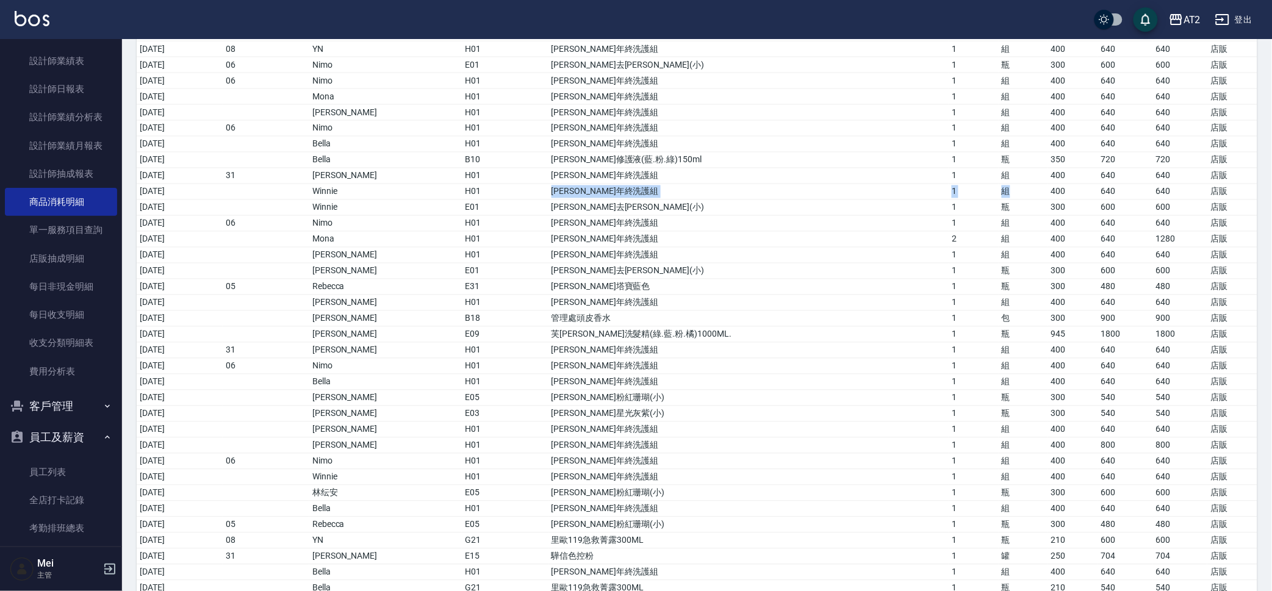
scroll to position [686, 0]
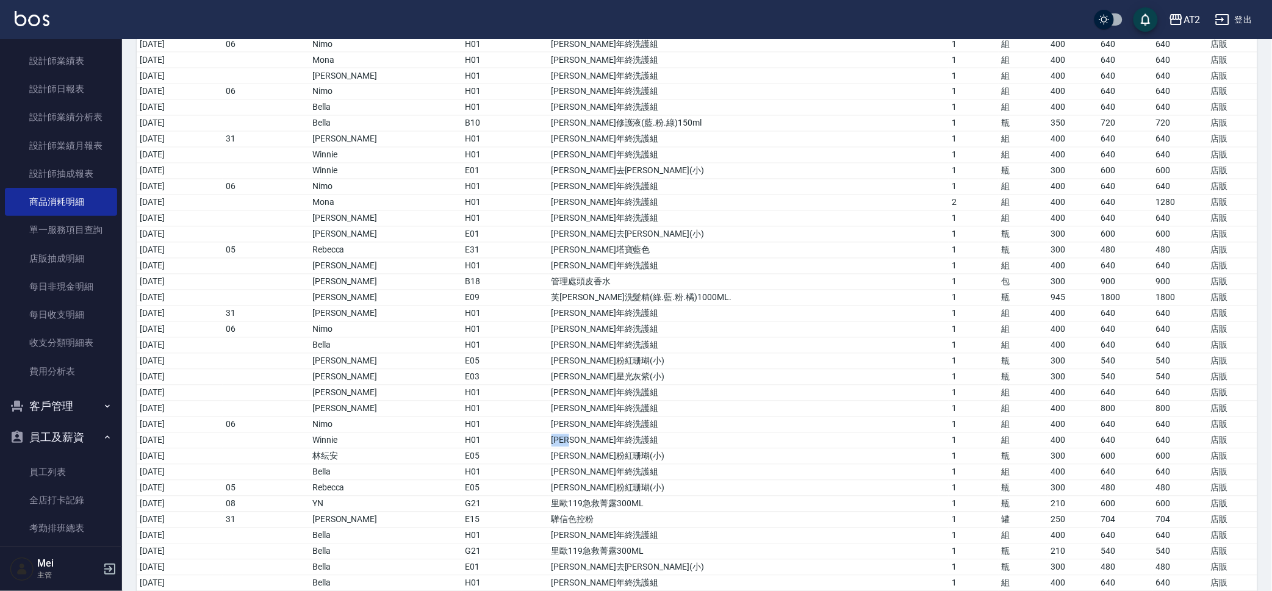
drag, startPoint x: 564, startPoint y: 440, endPoint x: 601, endPoint y: 439, distance: 37.2
click at [601, 439] on td "[PERSON_NAME]年終洗護組" at bounding box center [748, 440] width 401 height 16
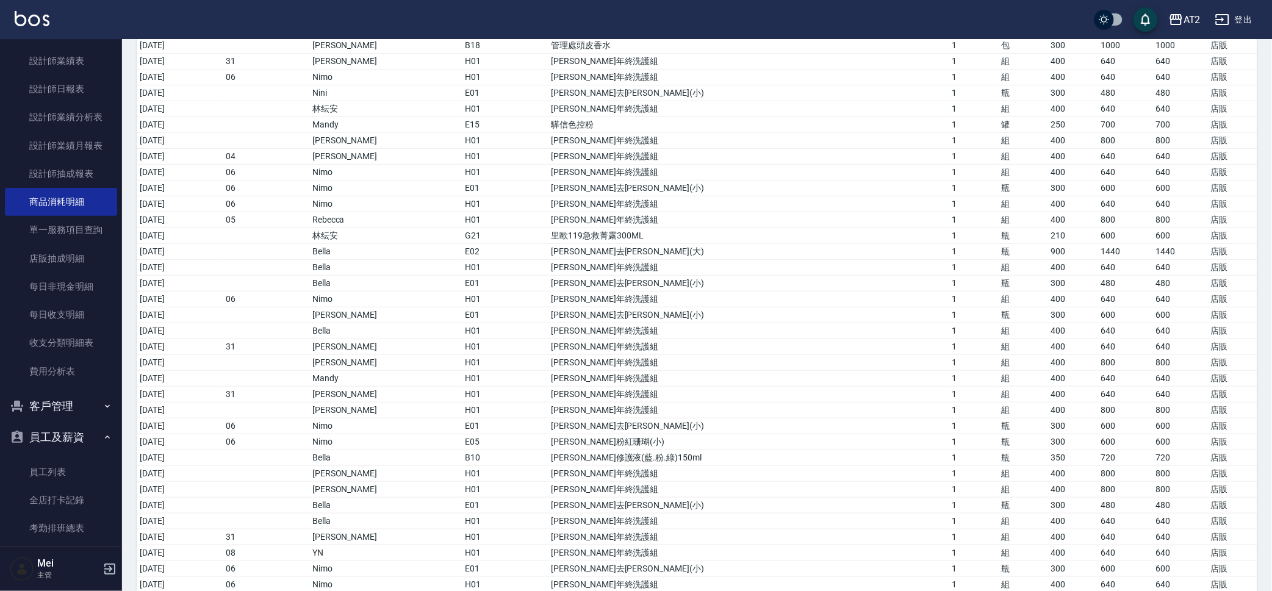
scroll to position [18, 0]
